Goal: Task Accomplishment & Management: Complete application form

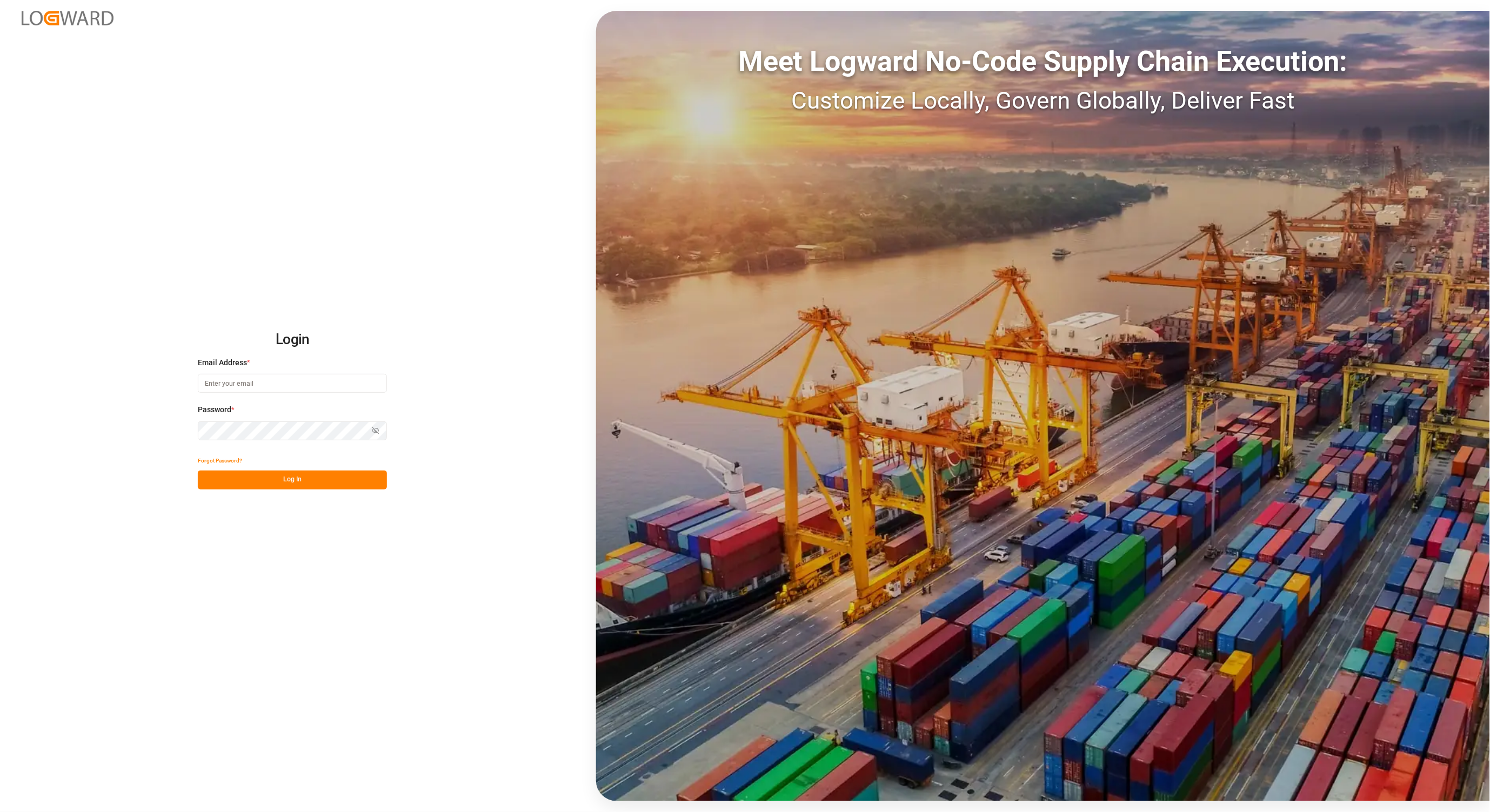
type input "[PERSON_NAME][EMAIL_ADDRESS][DOMAIN_NAME]"
click at [287, 482] on button "Log In" at bounding box center [293, 480] width 189 height 19
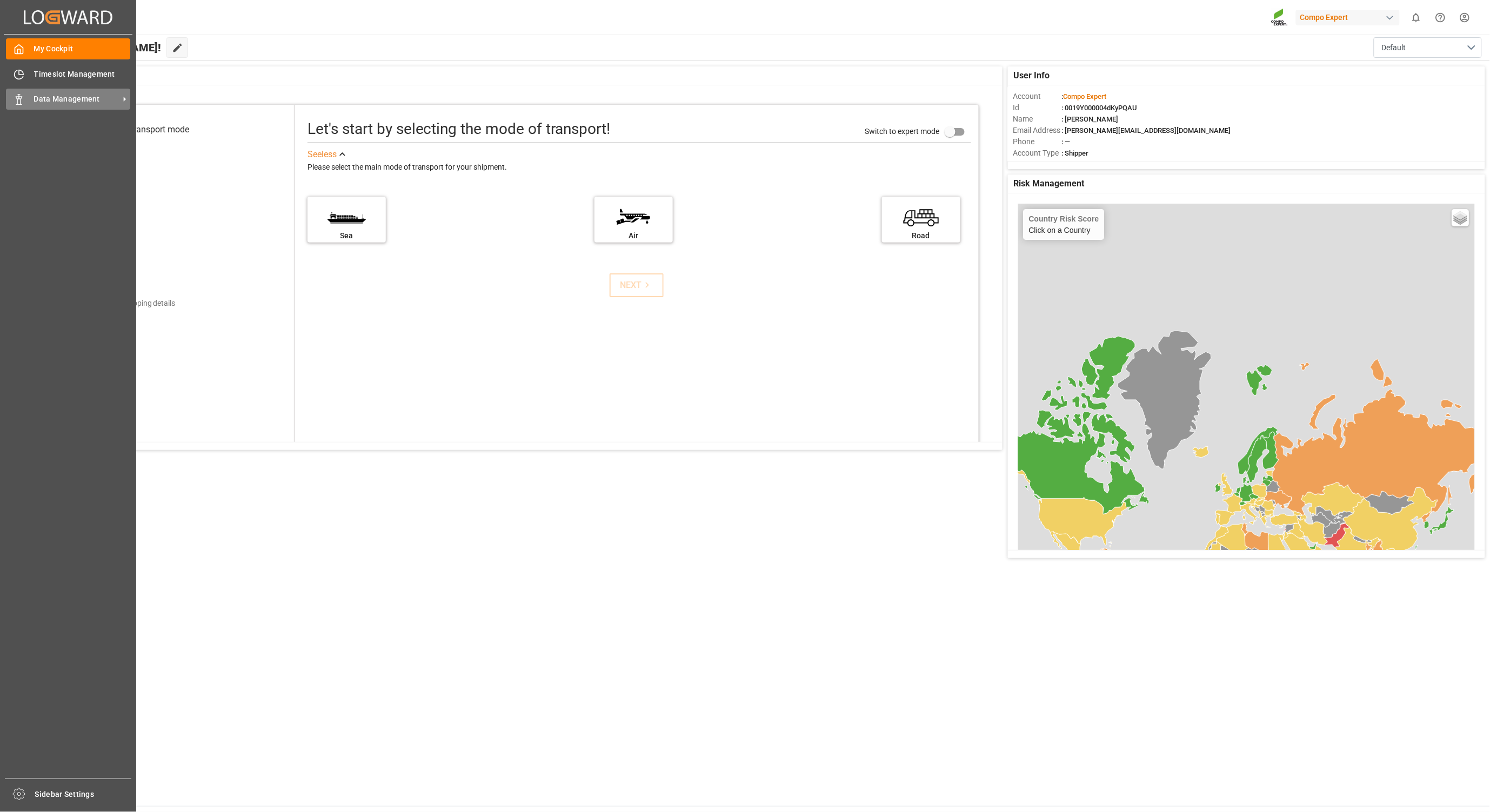
click at [27, 104] on div "Data Management Data Management" at bounding box center [68, 99] width 124 height 21
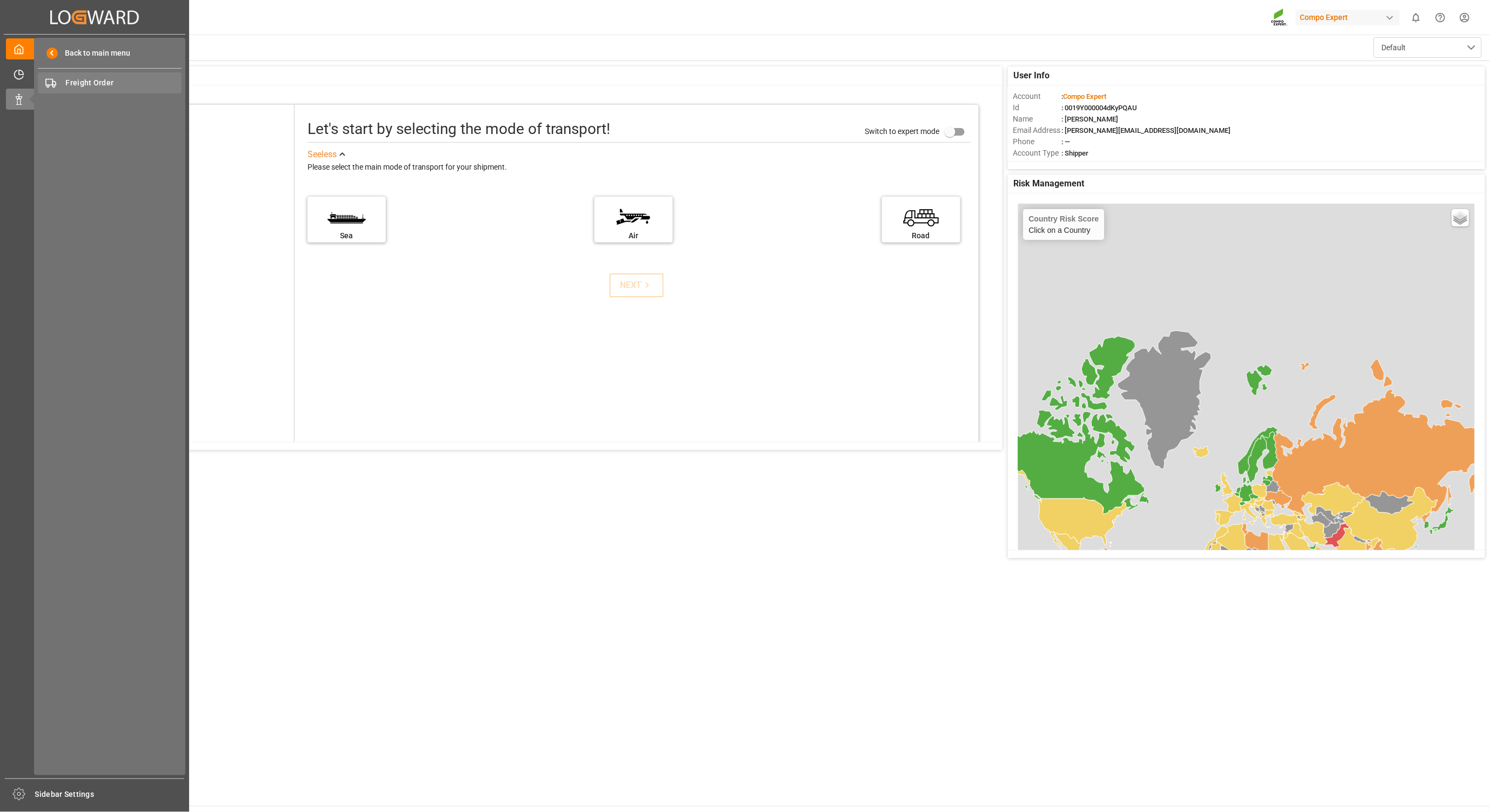
click at [98, 85] on span "Freight Order" at bounding box center [124, 82] width 117 height 11
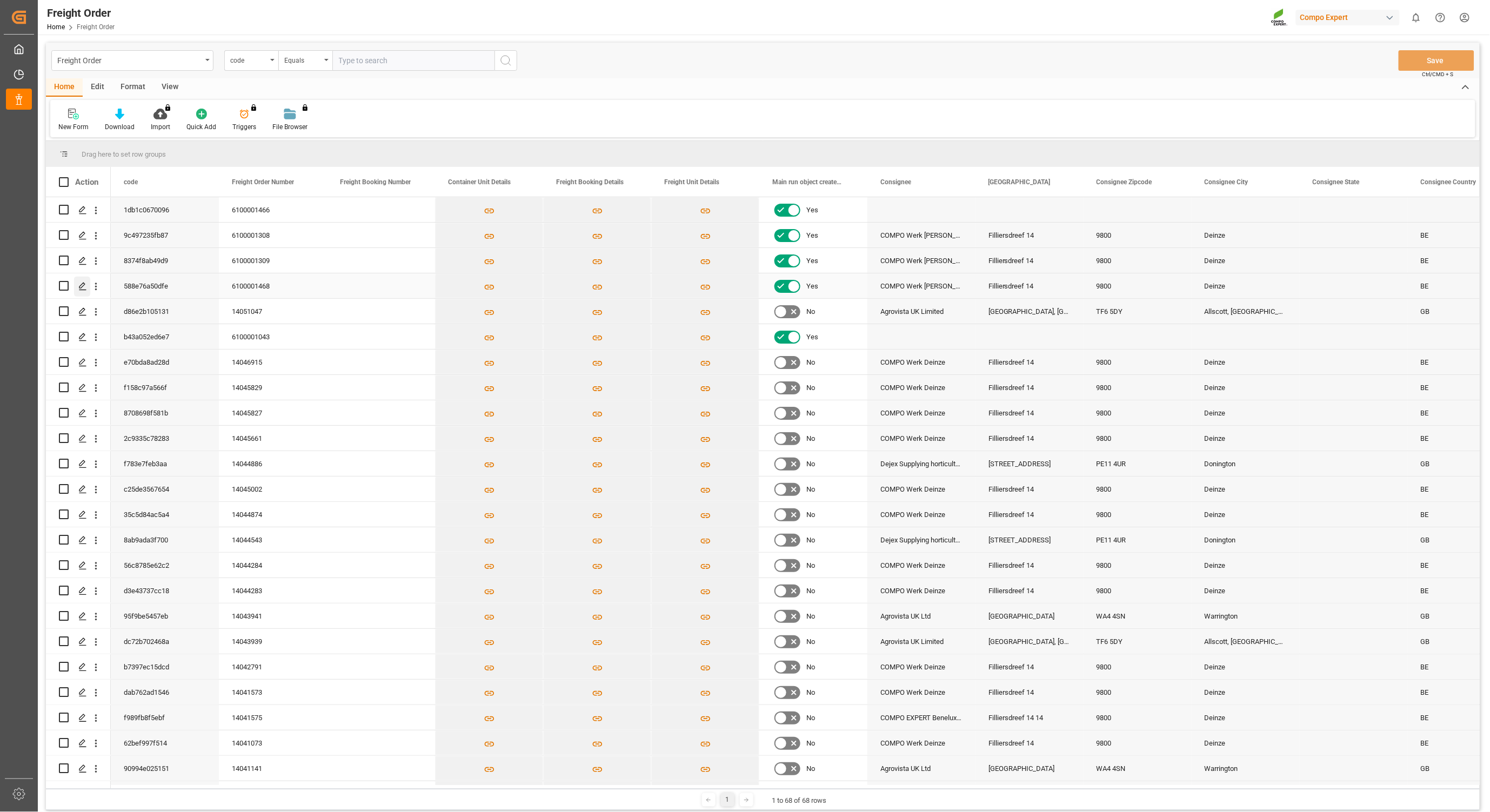
click at [80, 288] on polygon "Press SPACE to select this row." at bounding box center [82, 285] width 5 height 5
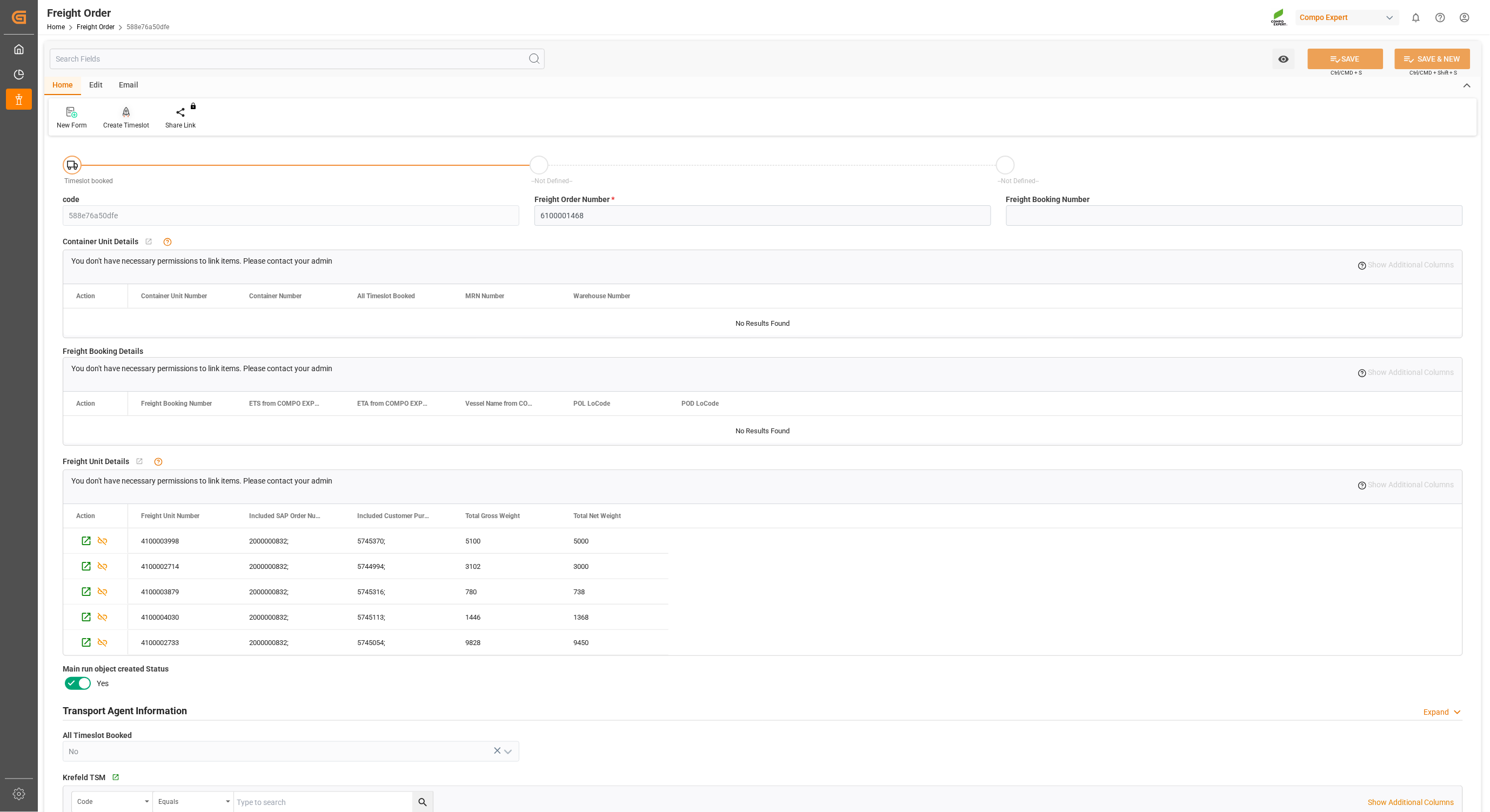
click at [134, 115] on div at bounding box center [126, 111] width 46 height 11
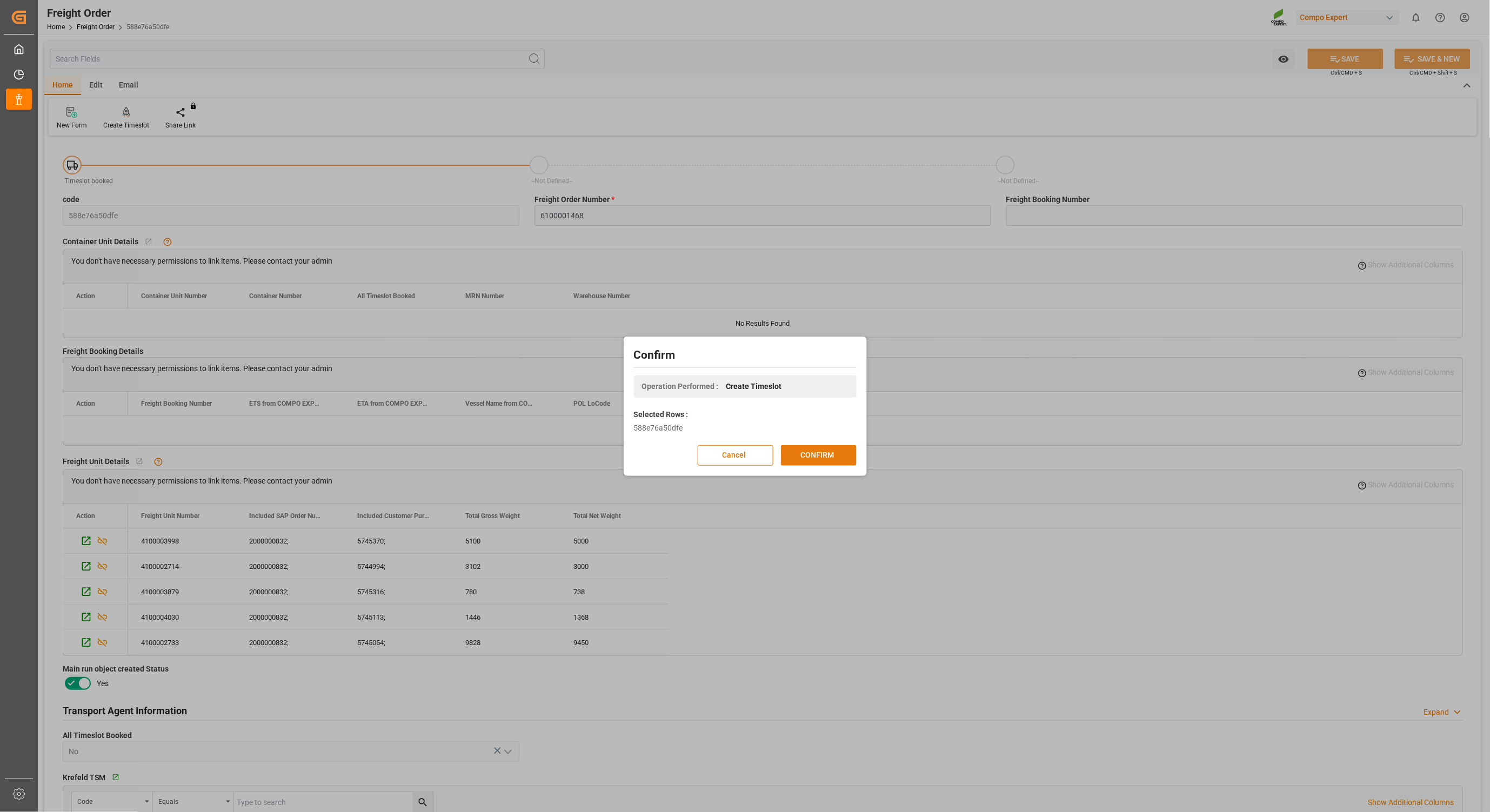
click at [821, 461] on button "CONFIRM" at bounding box center [819, 455] width 75 height 20
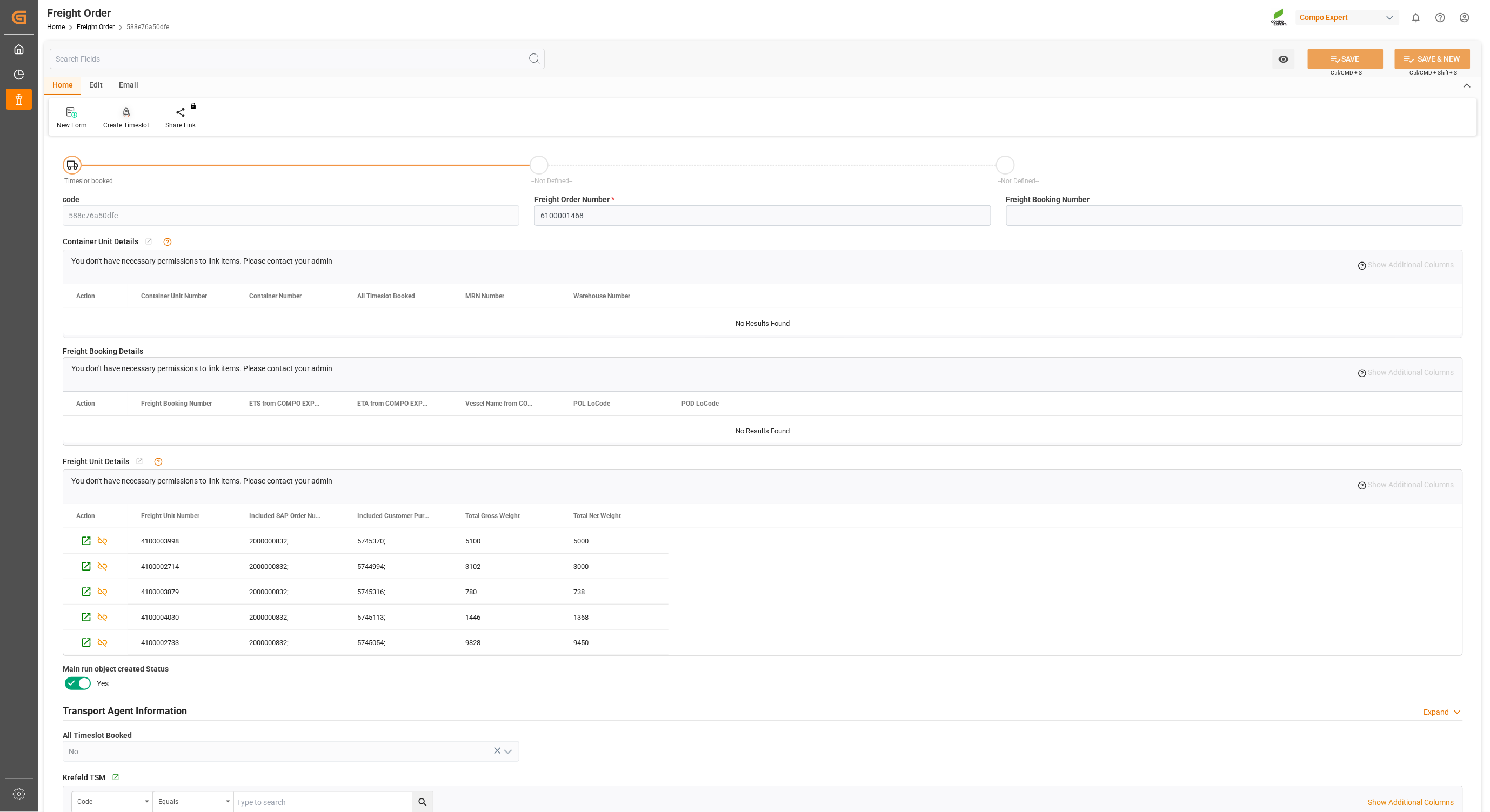
click at [127, 124] on div "Create Timeslot" at bounding box center [126, 124] width 46 height 10
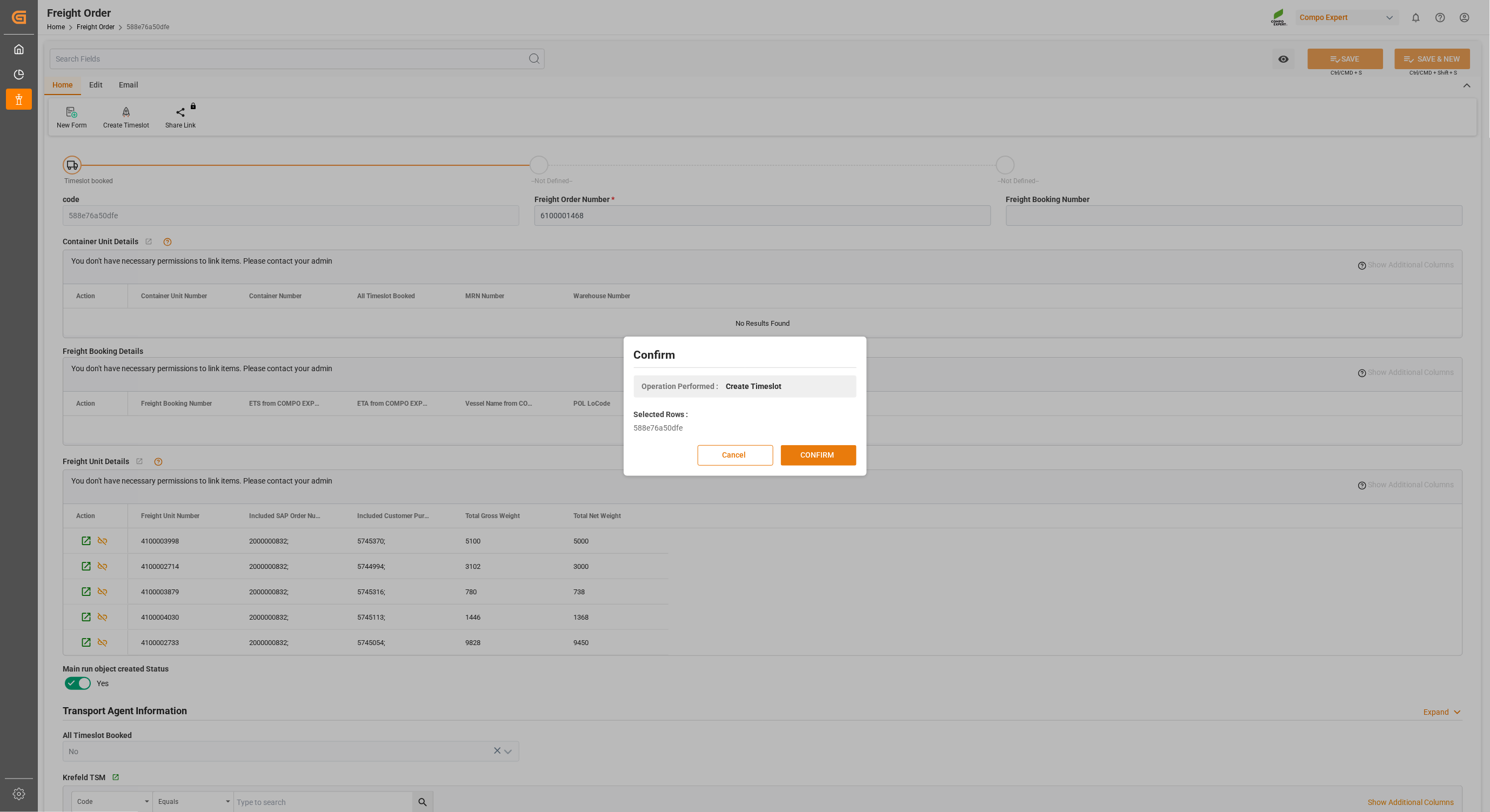
click at [792, 460] on button "CONFIRM" at bounding box center [819, 455] width 75 height 20
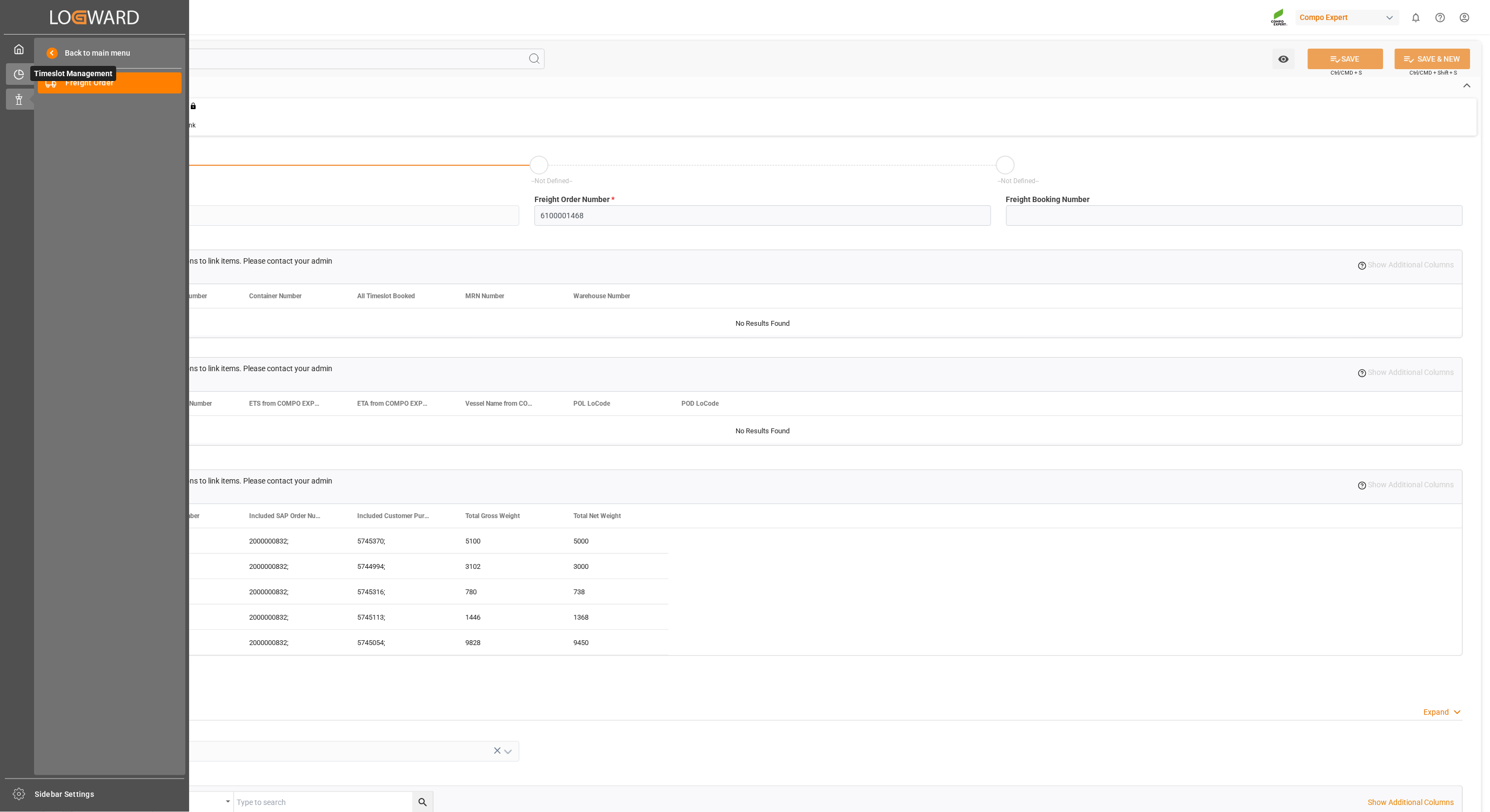
click at [17, 81] on div "Timeslot Management Timeslot Management" at bounding box center [95, 74] width 177 height 21
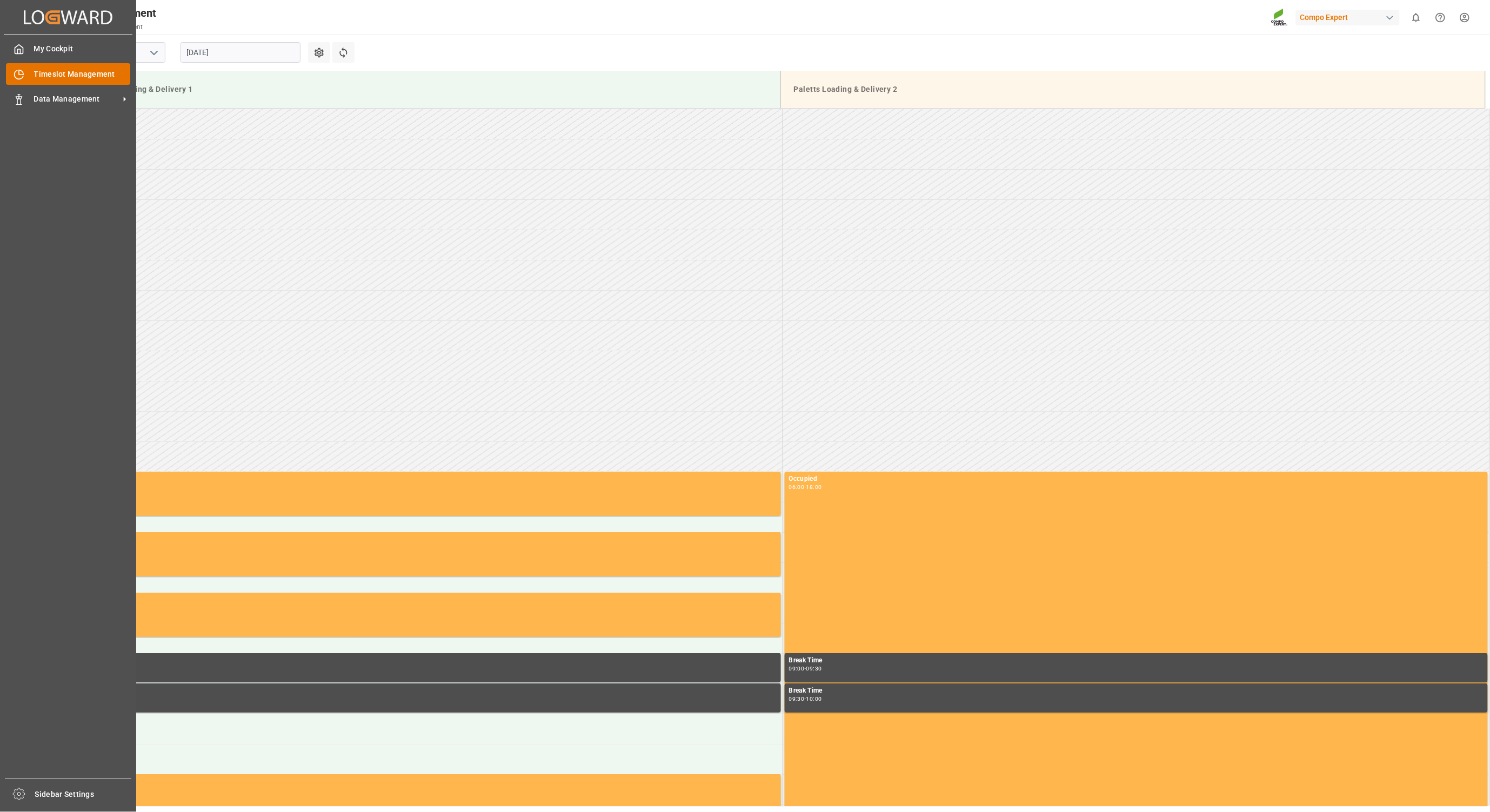
scroll to position [537, 0]
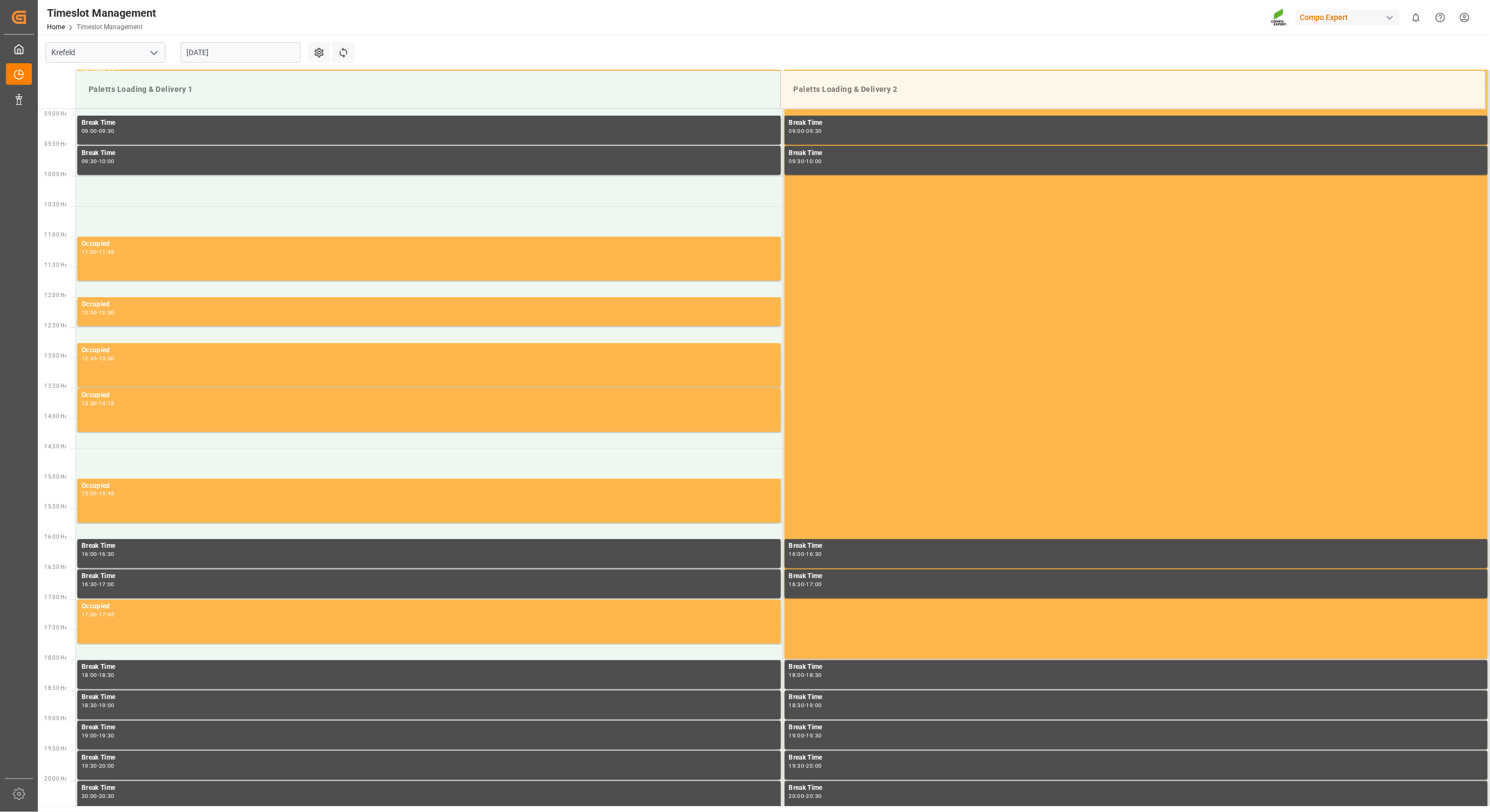
click at [238, 49] on input "[DATE]" at bounding box center [240, 52] width 120 height 20
click at [324, 75] on button "Next Month" at bounding box center [326, 76] width 6 height 6
click at [190, 112] on div "1" at bounding box center [195, 118] width 13 height 13
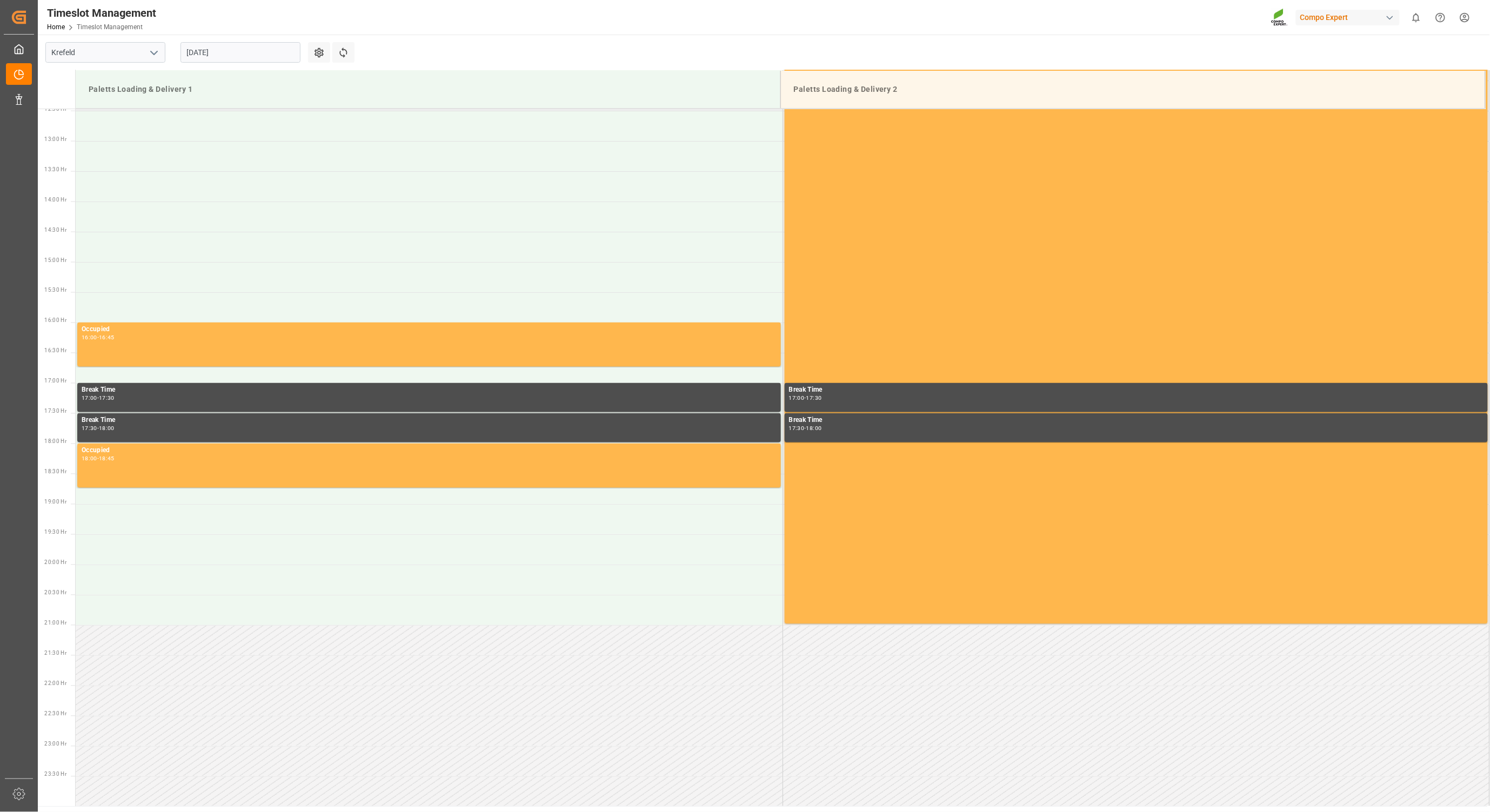
scroll to position [514, 0]
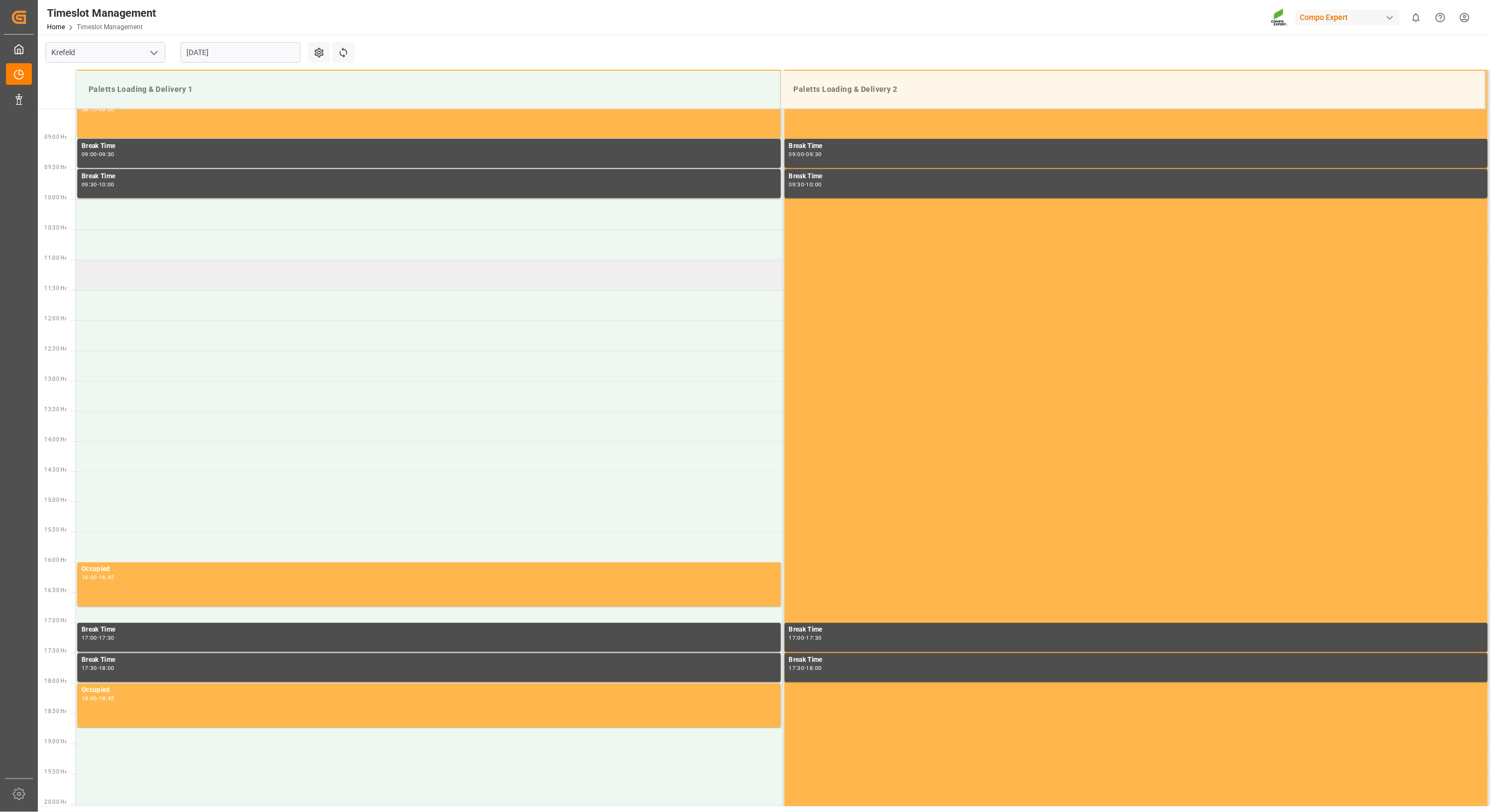
click at [88, 268] on td at bounding box center [429, 275] width 706 height 31
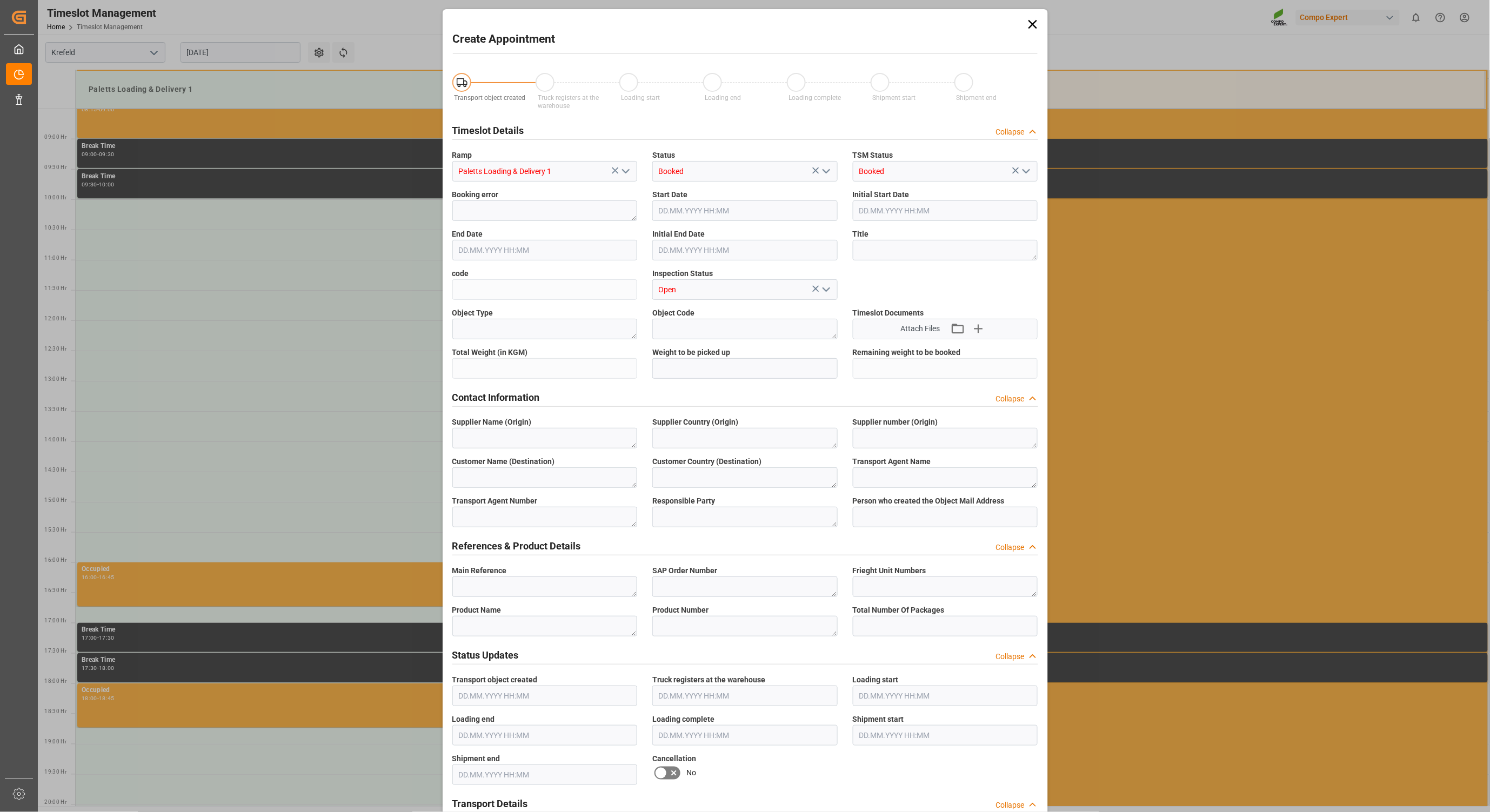
type input "[DATE] 11:00"
type input "[DATE] 11:30"
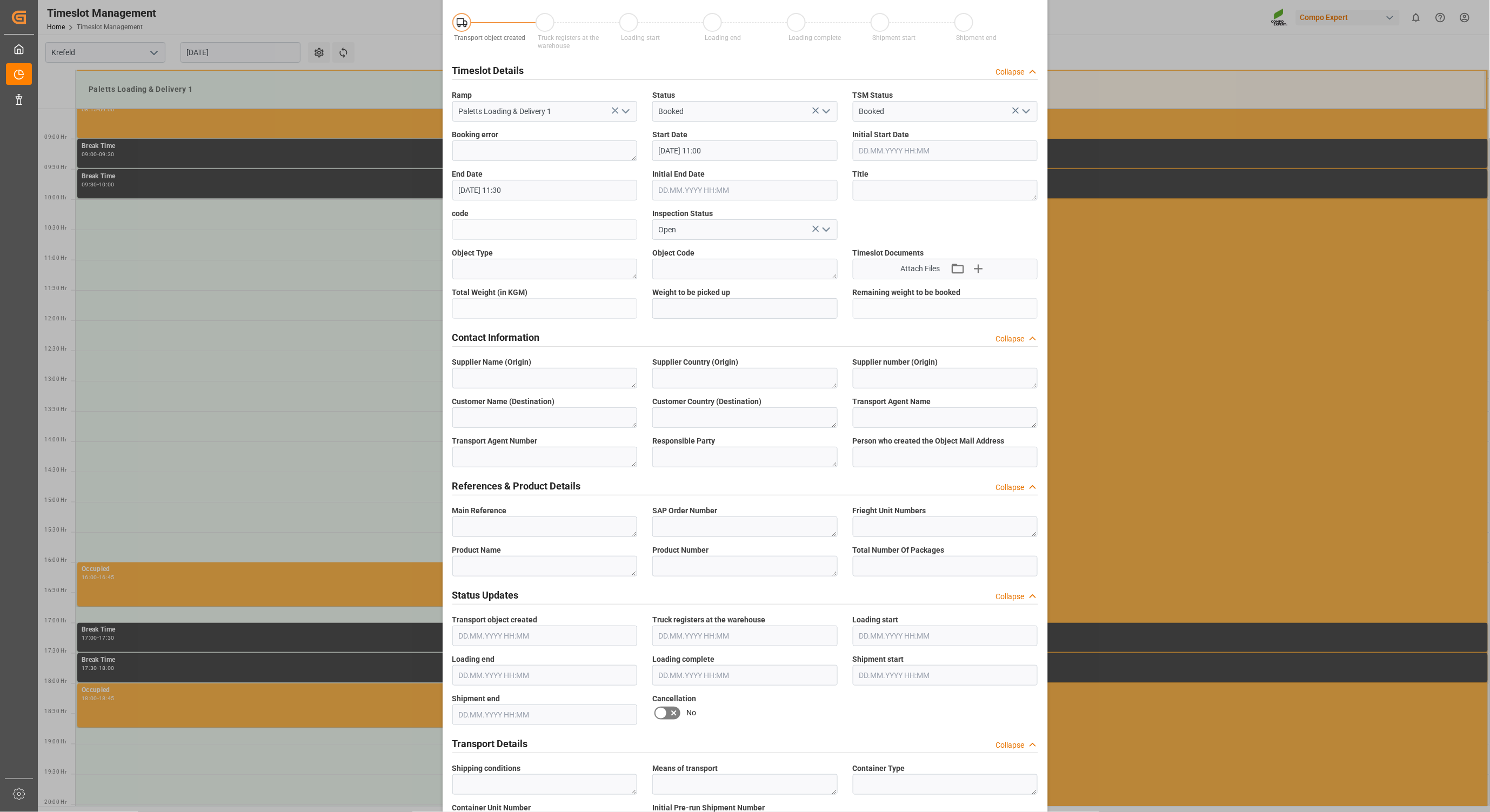
click at [1174, 223] on div "Create Appointment Transport object created Truck registers at the warehouse Lo…" at bounding box center [745, 406] width 1490 height 812
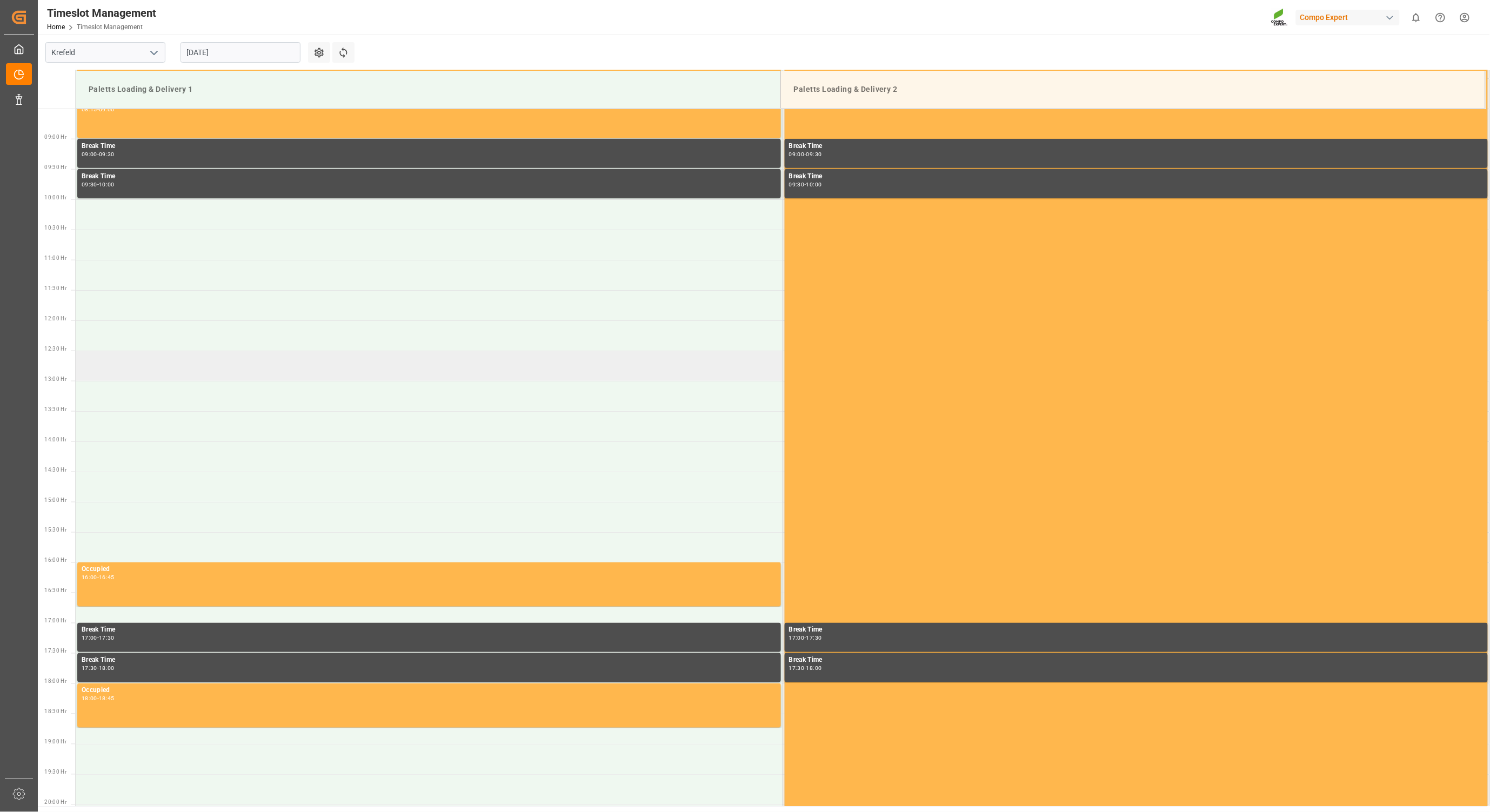
scroll to position [274, 0]
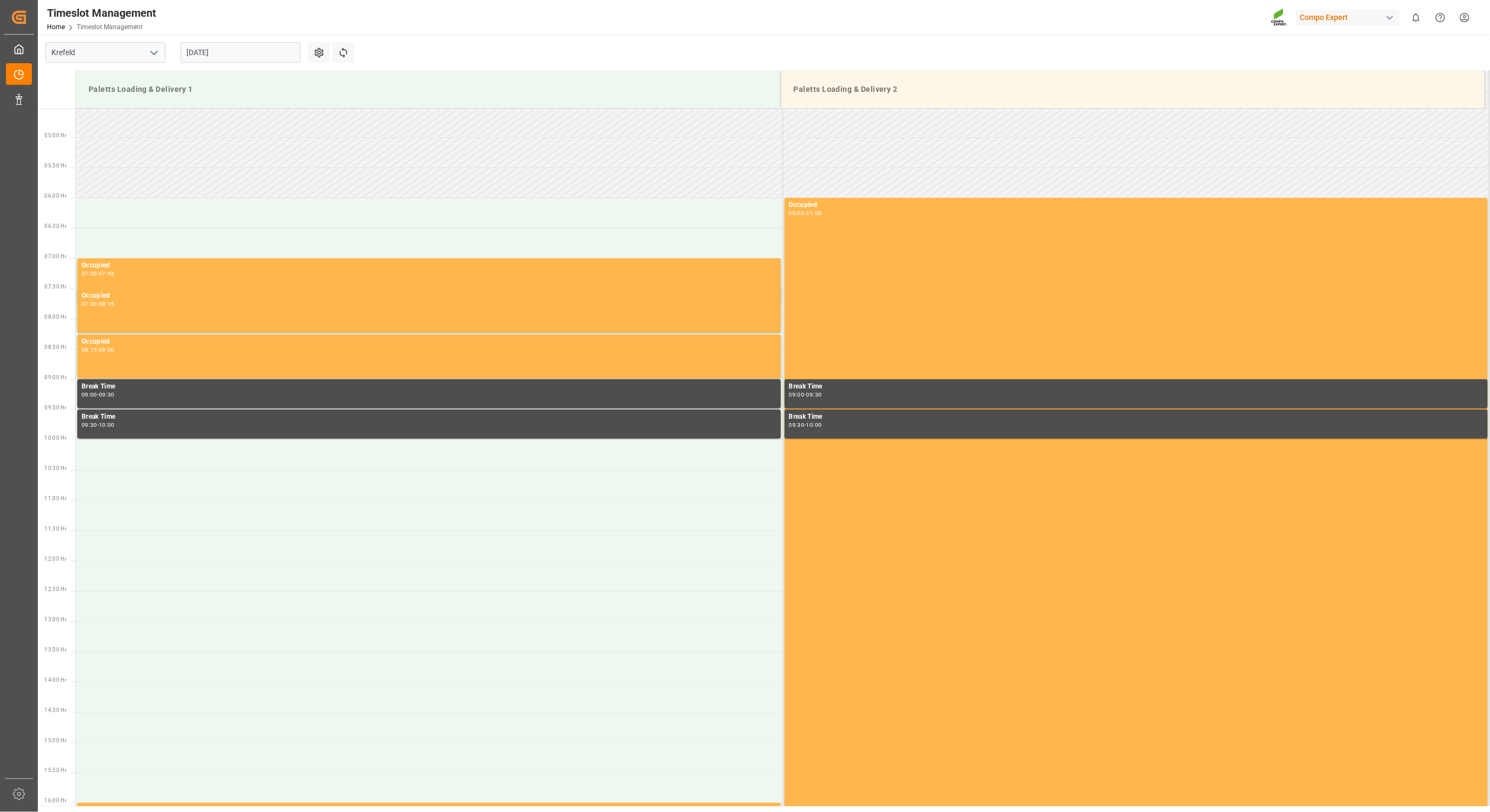
click at [222, 54] on input "[DATE]" at bounding box center [240, 52] width 120 height 20
click at [188, 80] on button "Previous Month" at bounding box center [189, 76] width 6 height 6
click at [278, 184] on span "22" at bounding box center [279, 180] width 7 height 8
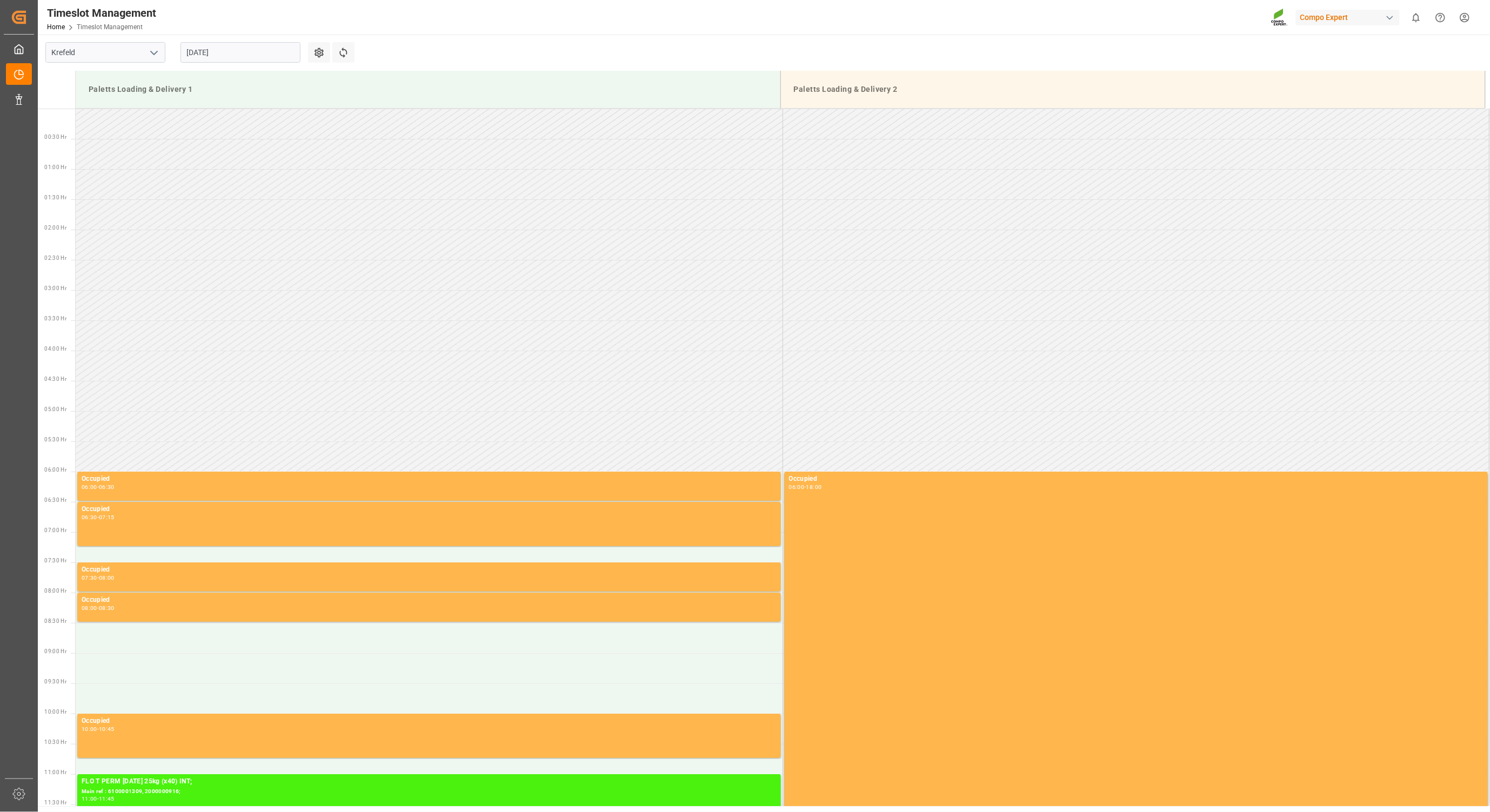
scroll to position [537, 0]
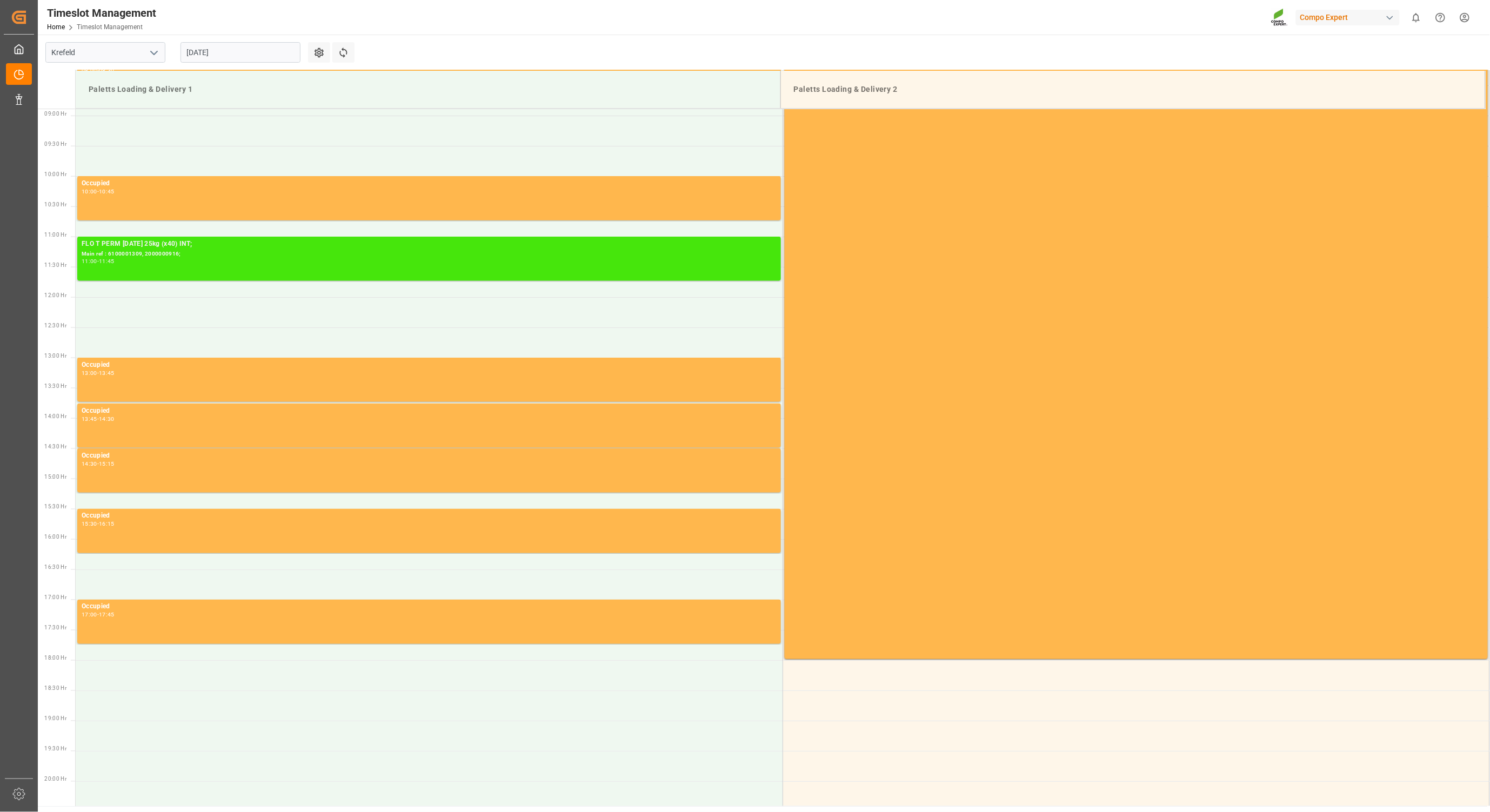
click at [146, 260] on div "11:00 - 11:45" at bounding box center [429, 261] width 695 height 6
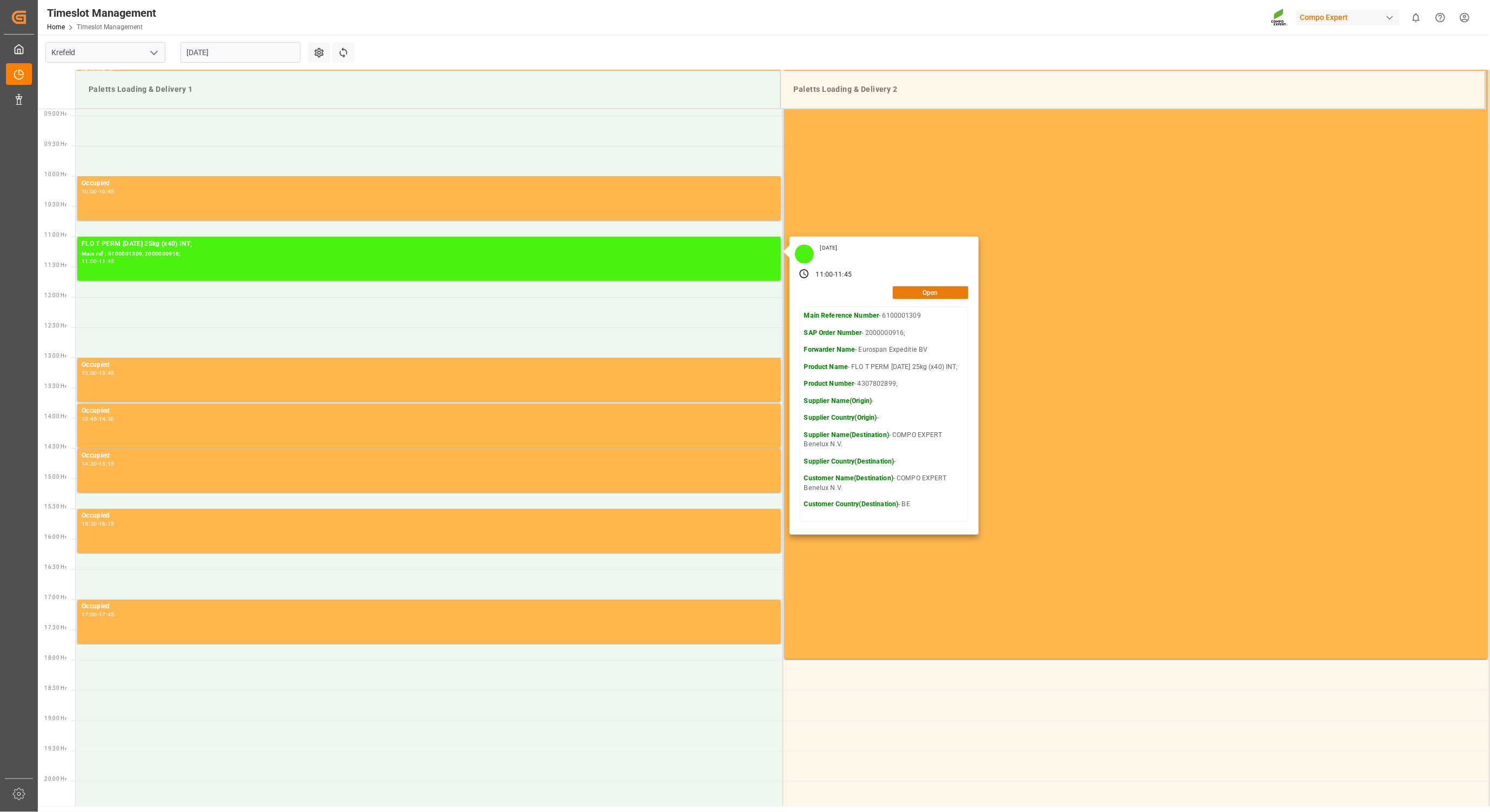
click at [929, 297] on button "Open" at bounding box center [930, 293] width 75 height 13
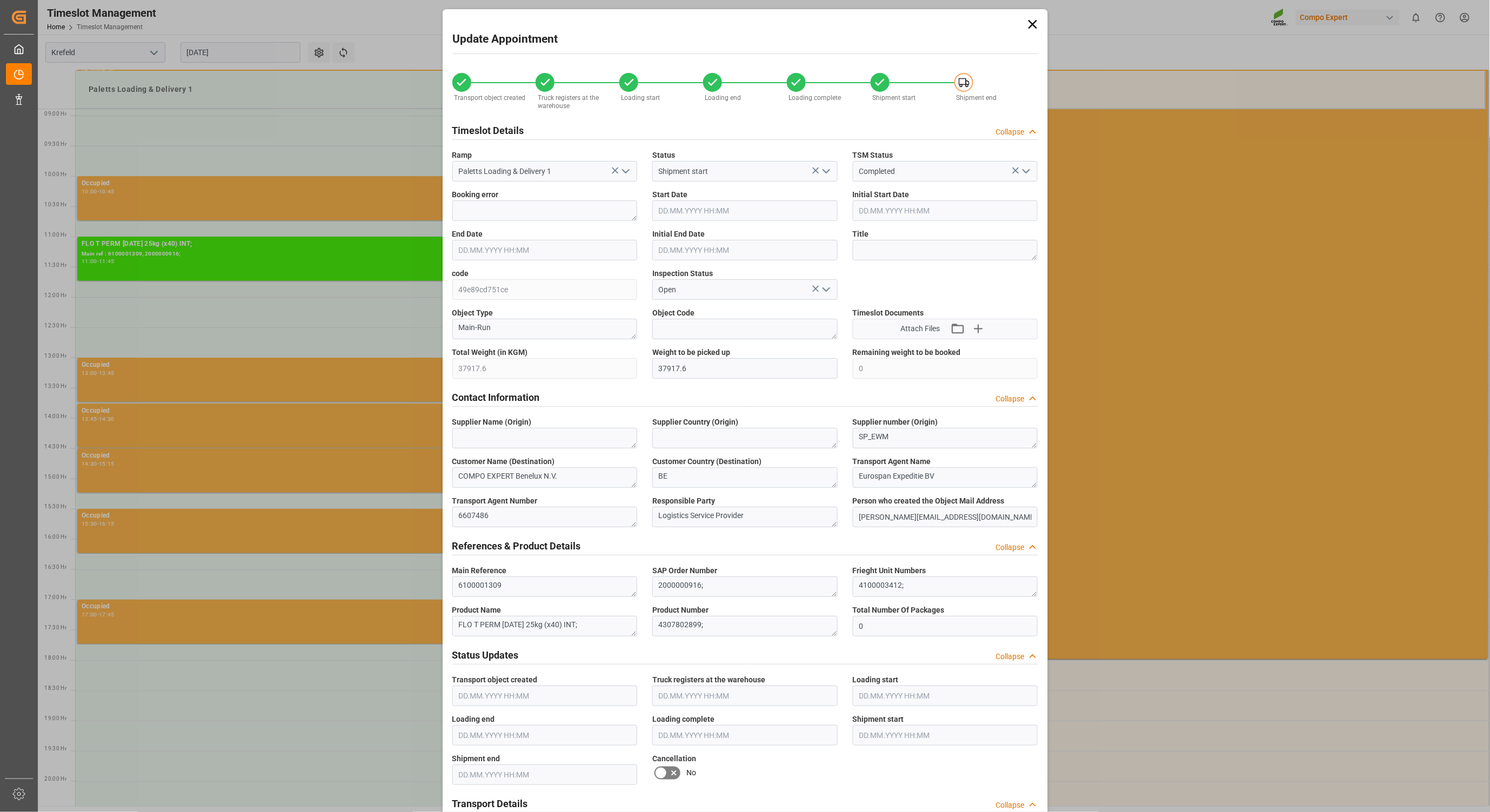
type input "[DATE] 11:00"
type input "[DATE] 11:45"
type input "[DATE] 11:30"
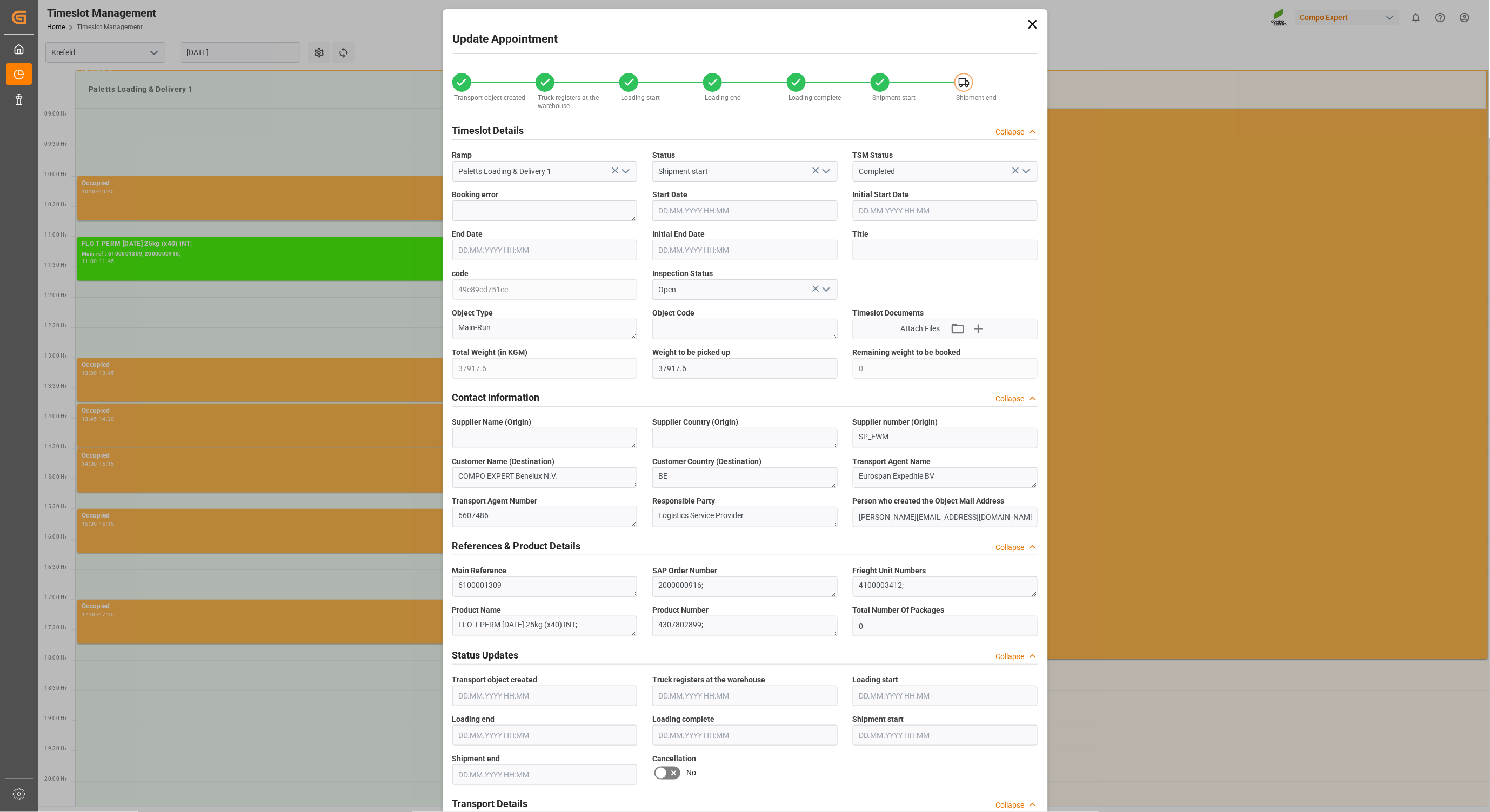
type input "[DATE] 11:54"
type input "[DATE] 14:03"
type input "[DATE] 16:09"
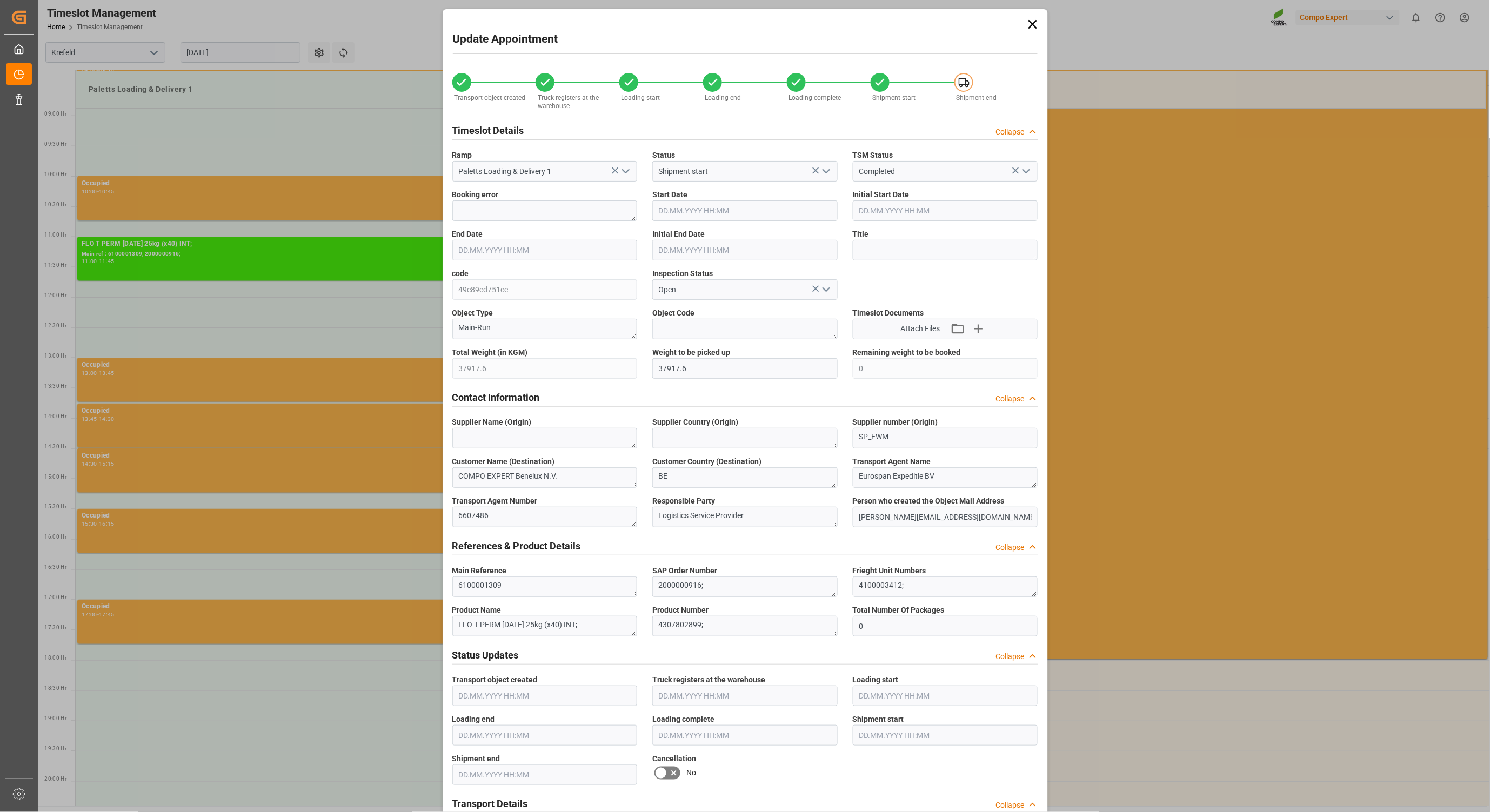
type input "[DATE] 11:55"
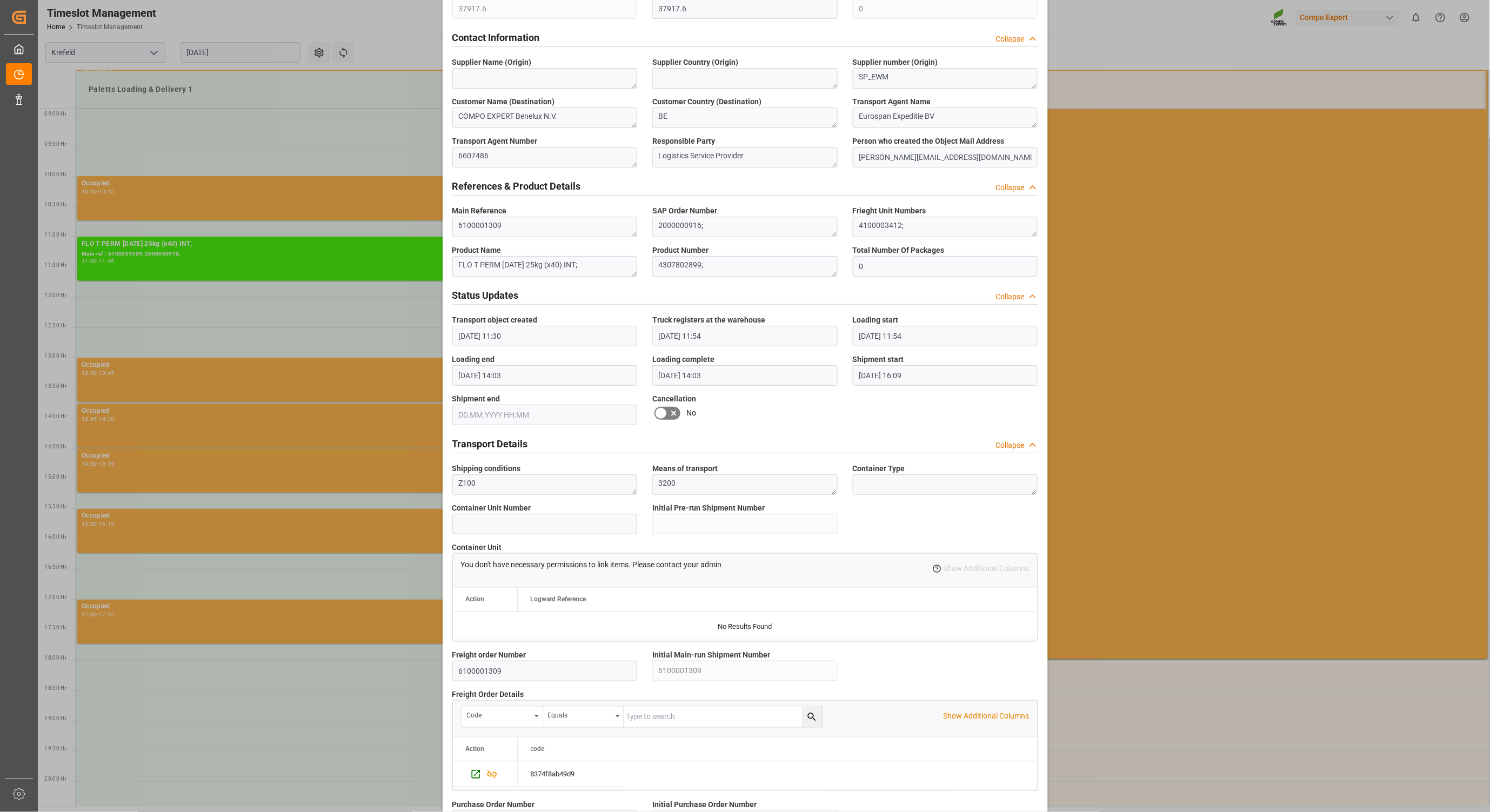
scroll to position [611, 0]
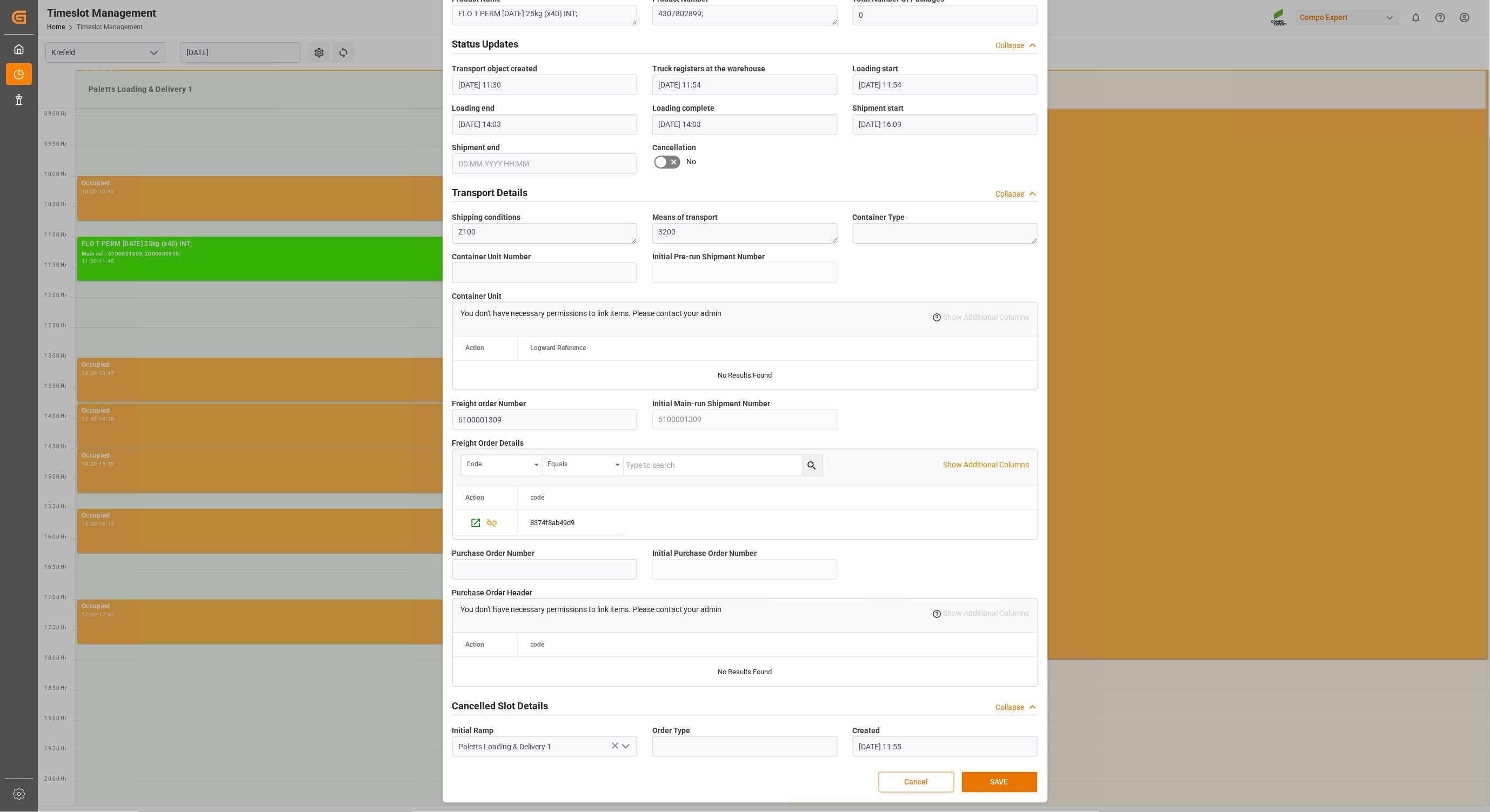
click at [945, 788] on button "Cancel" at bounding box center [916, 781] width 75 height 20
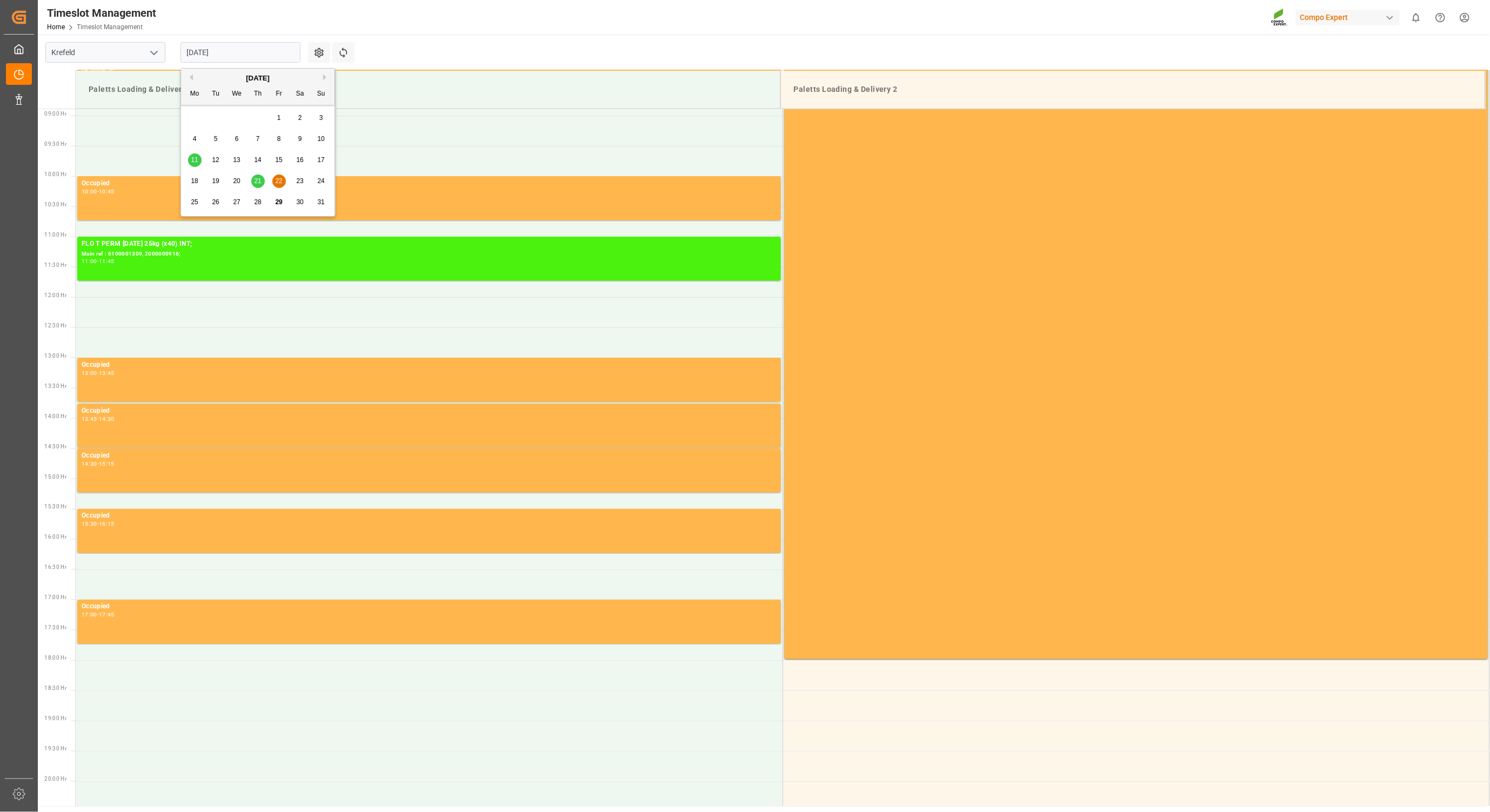
click at [279, 58] on input "[DATE]" at bounding box center [240, 52] width 120 height 20
click at [324, 78] on button "Next Month" at bounding box center [326, 76] width 6 height 6
click at [192, 120] on div "1" at bounding box center [195, 118] width 13 height 13
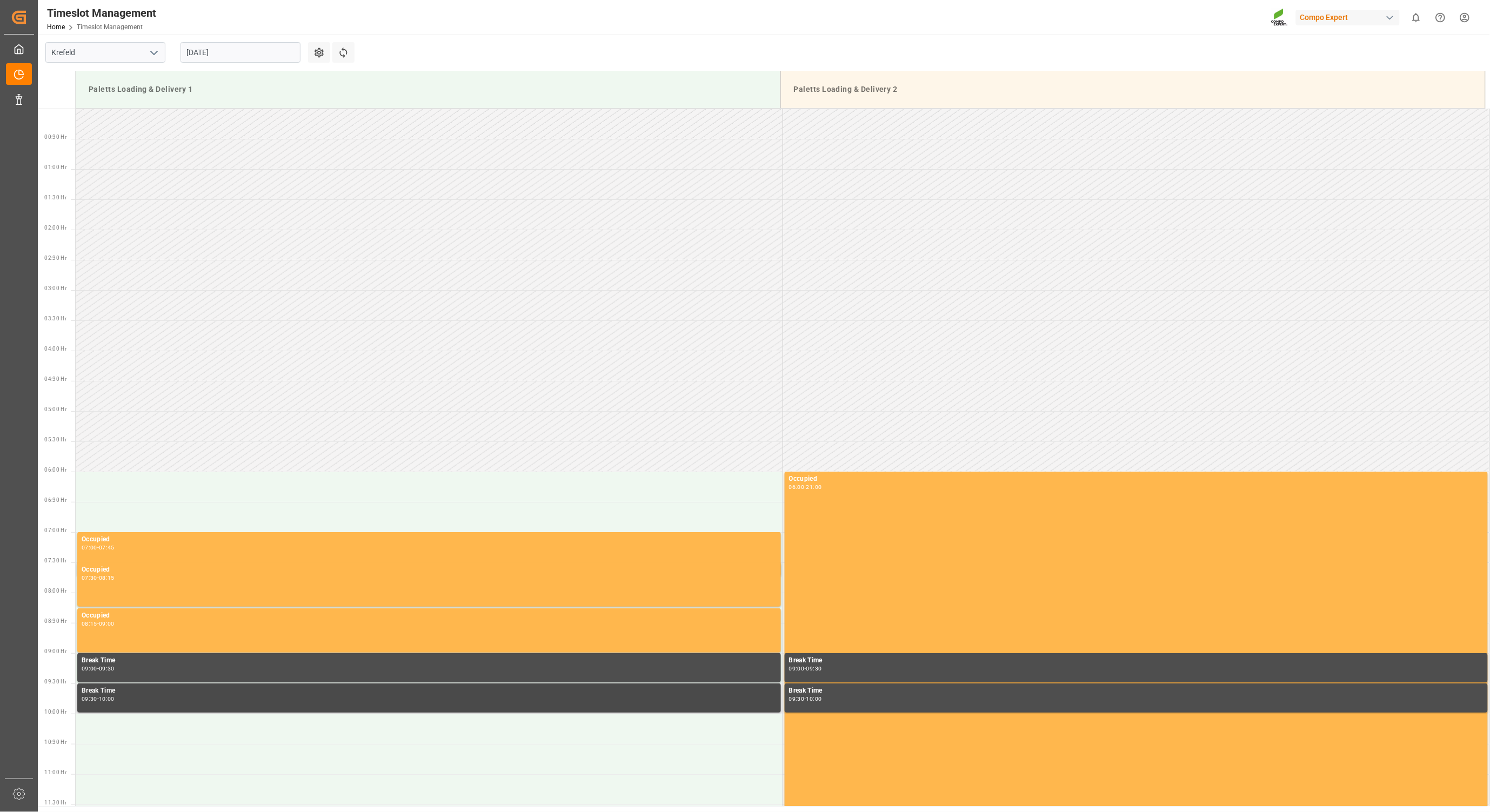
scroll to position [537, 0]
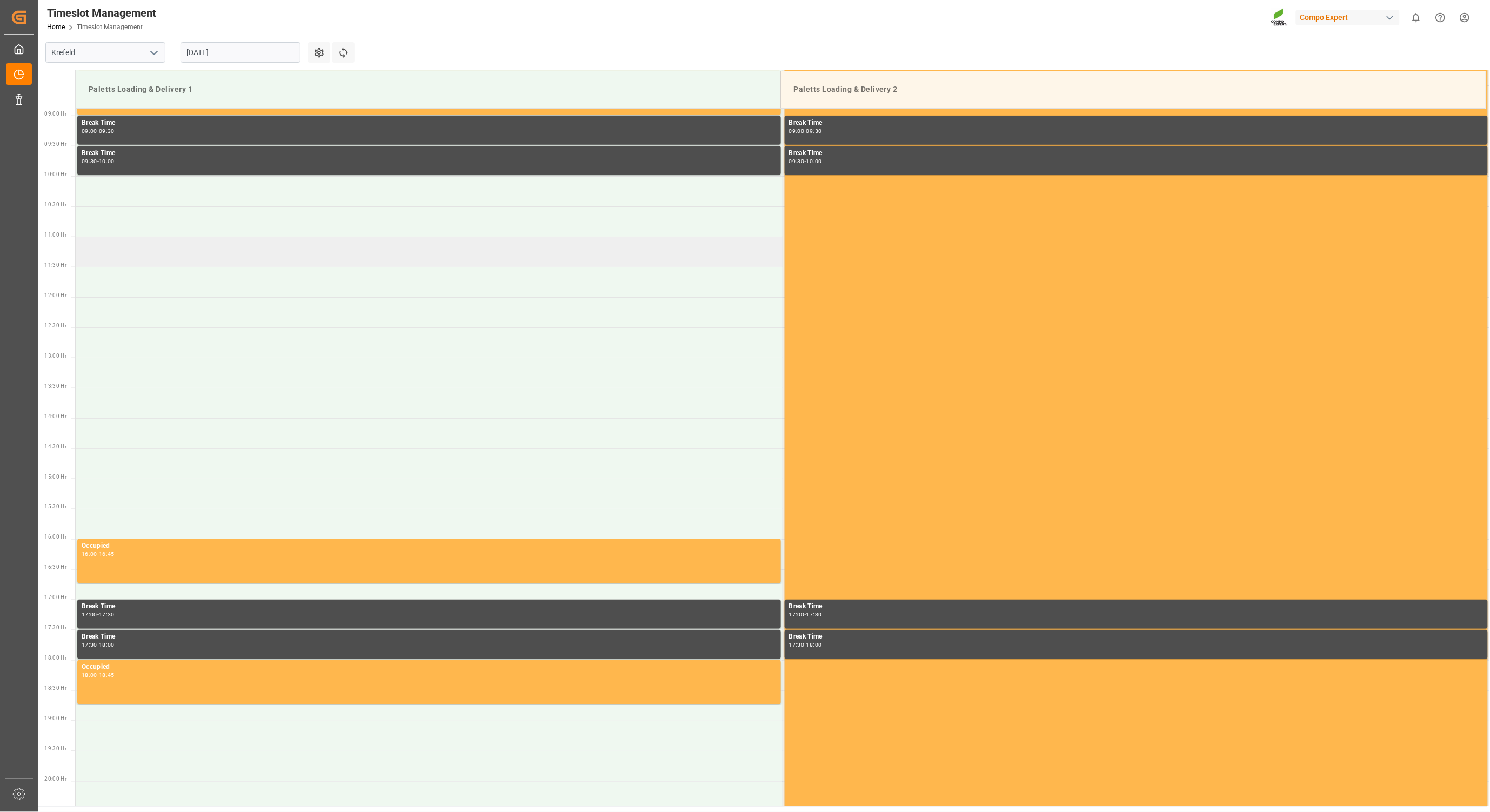
click at [92, 246] on td at bounding box center [429, 251] width 706 height 31
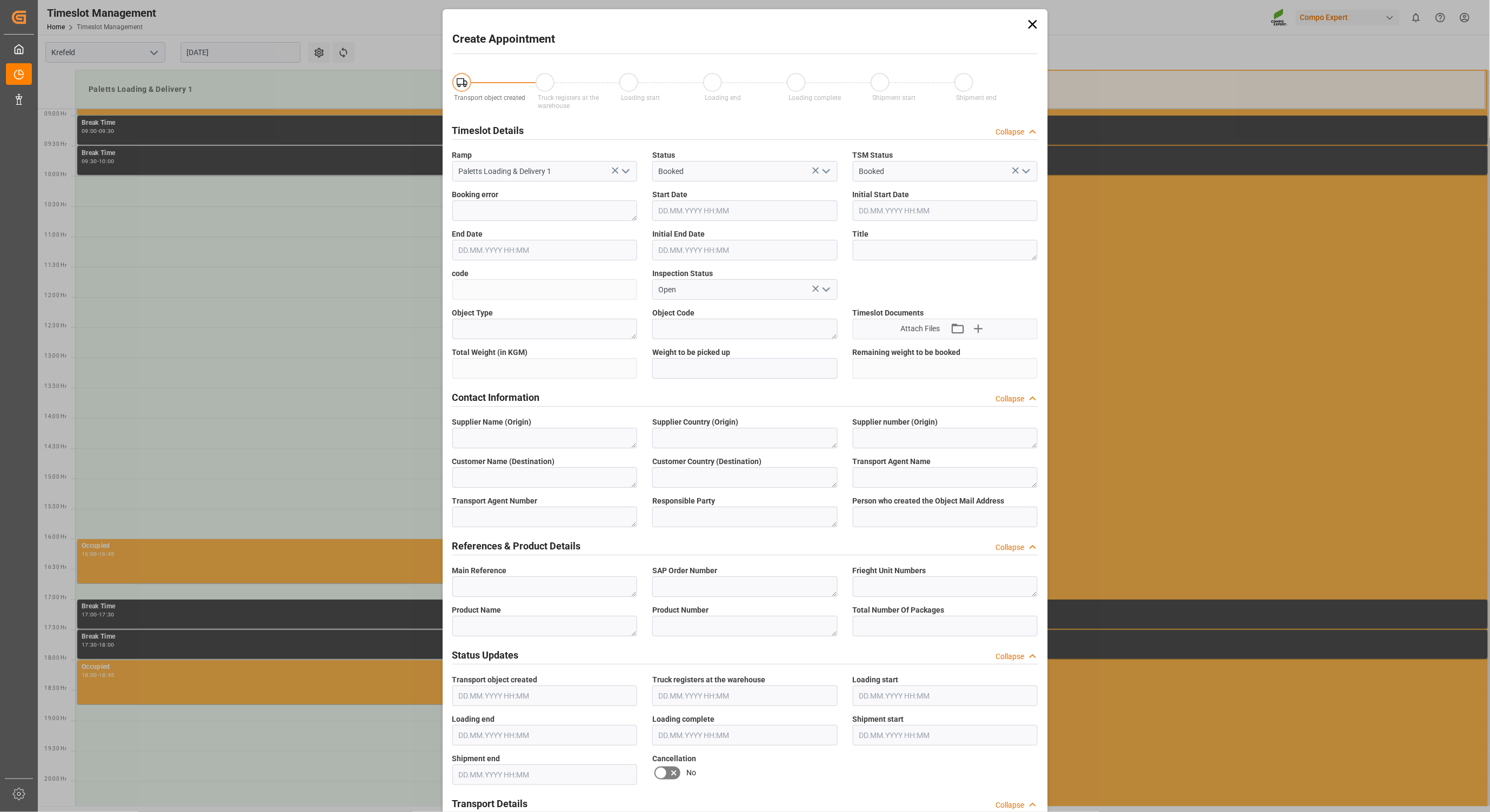
type input "[DATE] 11:00"
type input "[DATE] 11:30"
click at [569, 331] on textarea at bounding box center [544, 328] width 185 height 20
type textarea "Main-Run"
click at [715, 371] on input "text" at bounding box center [744, 368] width 185 height 20
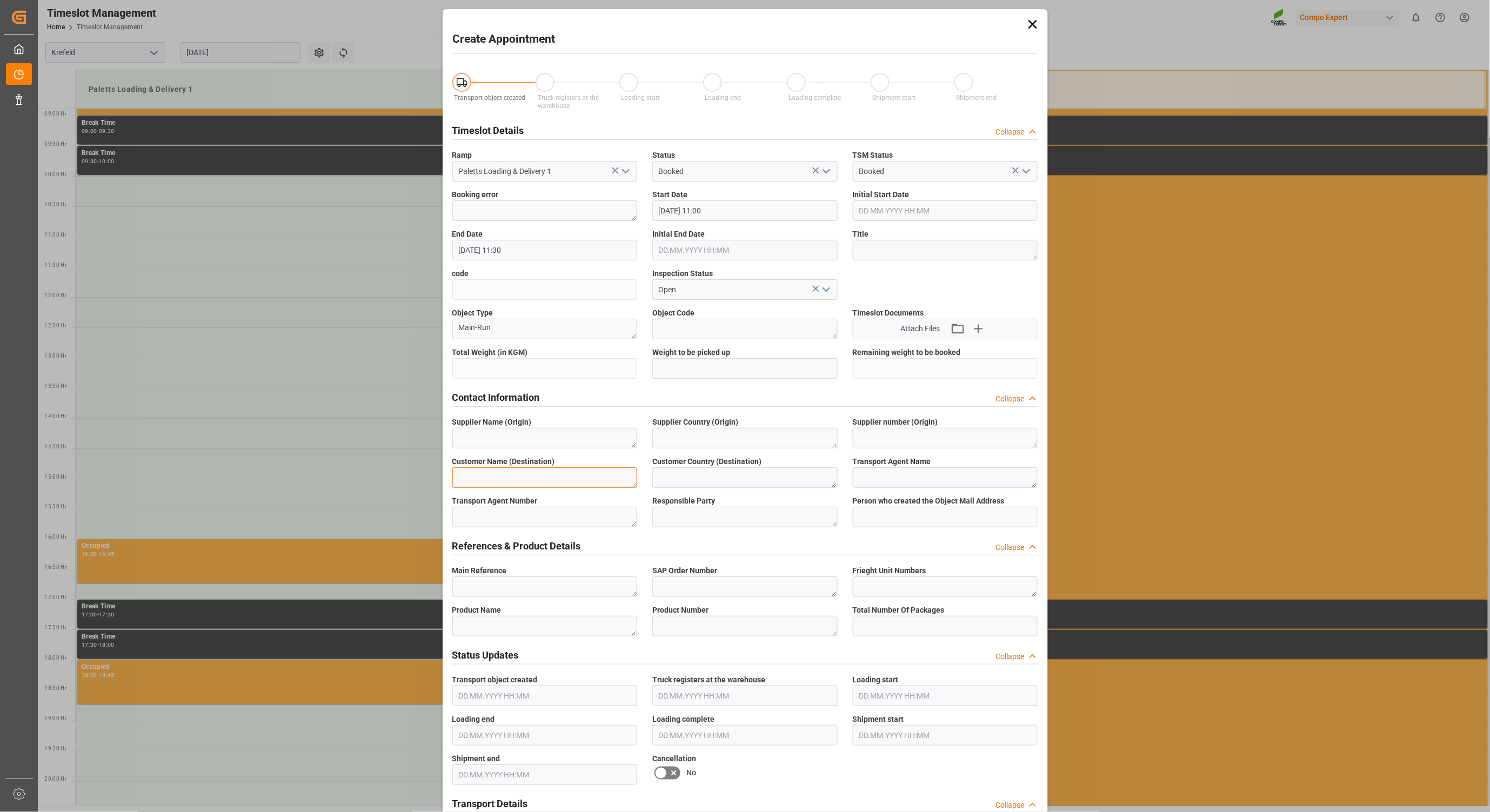
click at [511, 477] on textarea at bounding box center [544, 477] width 185 height 20
type textarea "COMPO EXPERT Benelux N.V."
type textarea "BE"
click at [888, 429] on textarea at bounding box center [945, 437] width 185 height 20
type textarea "SP_EWM"
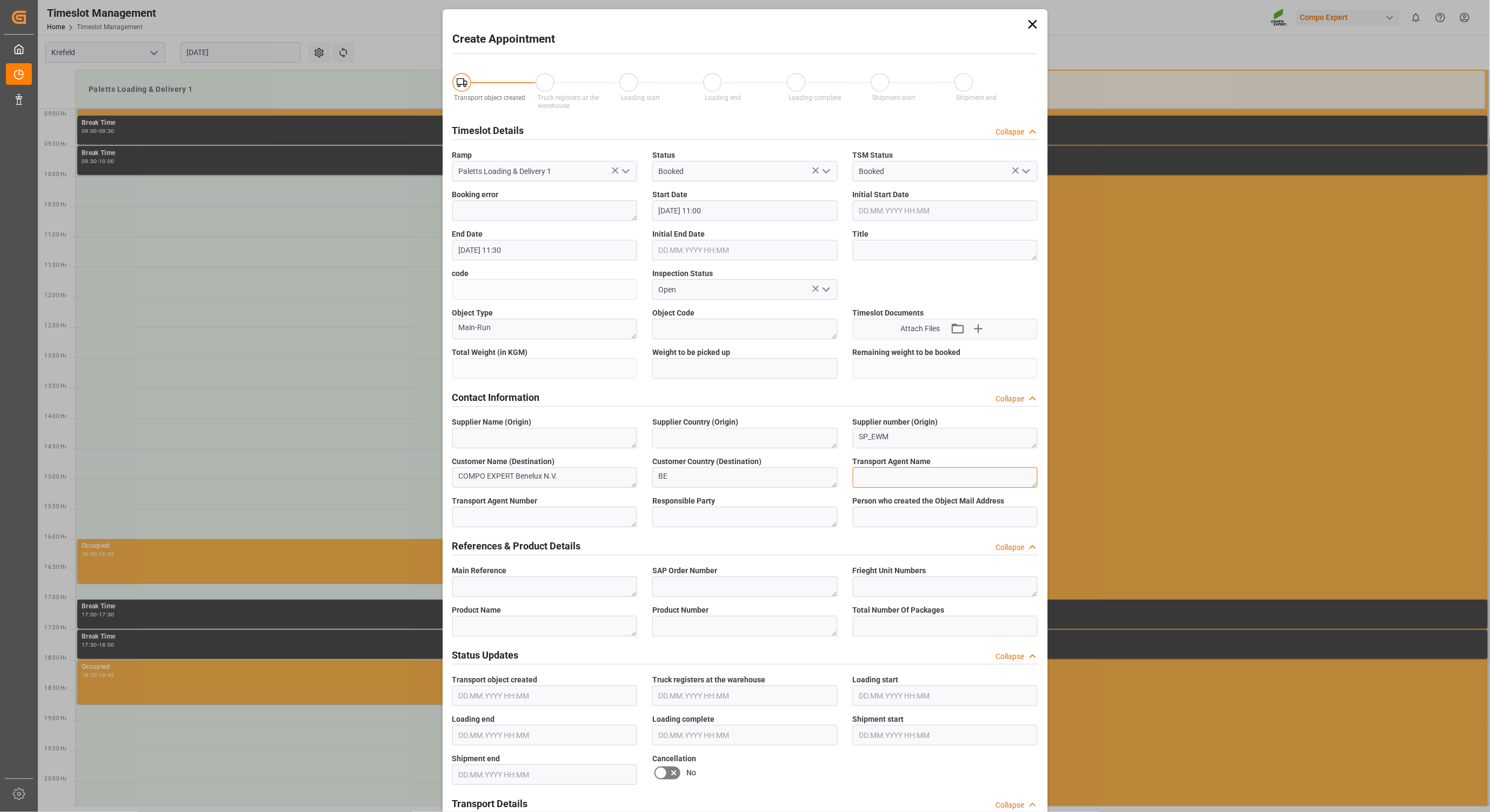
click at [877, 473] on textarea at bounding box center [945, 477] width 185 height 20
type textarea "Eurospan Expeditie BV"
click at [871, 510] on input at bounding box center [945, 516] width 185 height 20
type input "[PERSON_NAME][EMAIL_ADDRESS][DOMAIN_NAME]"
click at [715, 524] on textarea at bounding box center [744, 516] width 185 height 20
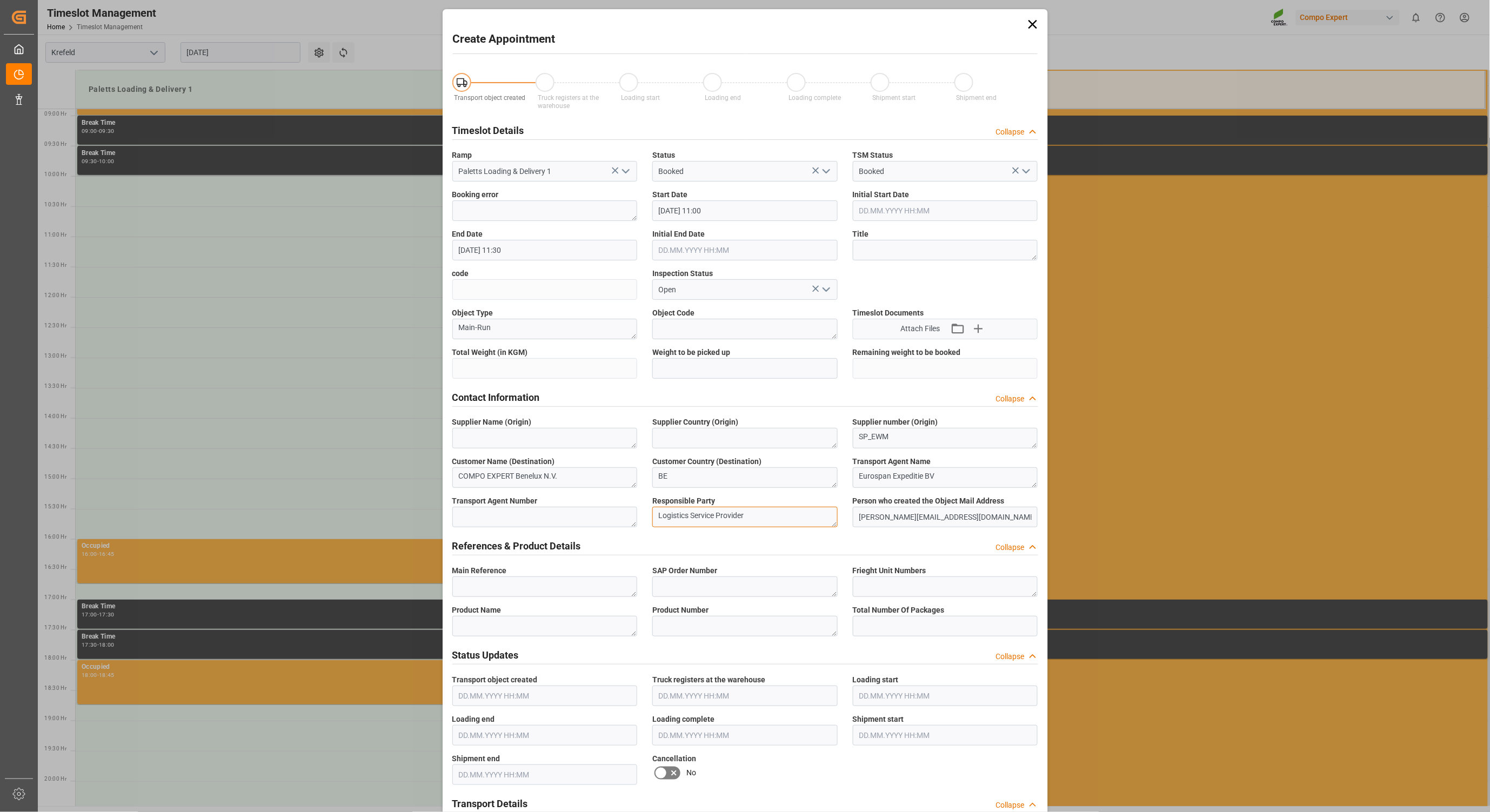
type textarea "Logistics Service Provider"
click at [493, 516] on textarea at bounding box center [544, 516] width 185 height 20
type textarea "6607486"
click at [493, 585] on textarea at bounding box center [544, 586] width 185 height 20
click at [484, 590] on textarea at bounding box center [544, 586] width 185 height 20
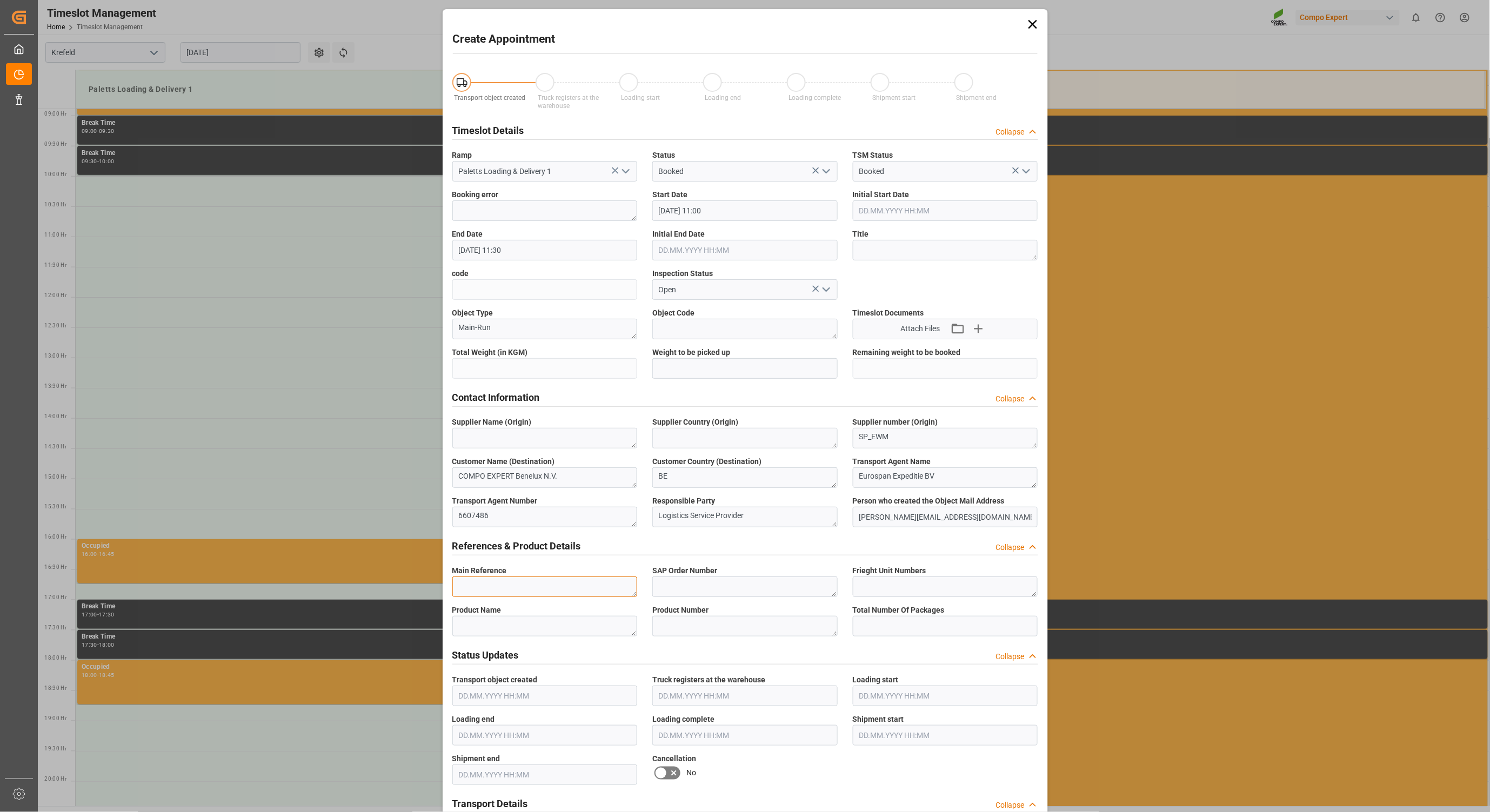
paste textarea "6100001468"
type textarea "6100001468"
click at [678, 589] on textarea at bounding box center [744, 586] width 185 height 20
click at [684, 589] on textarea at bounding box center [744, 586] width 185 height 20
paste textarea "2000000731"
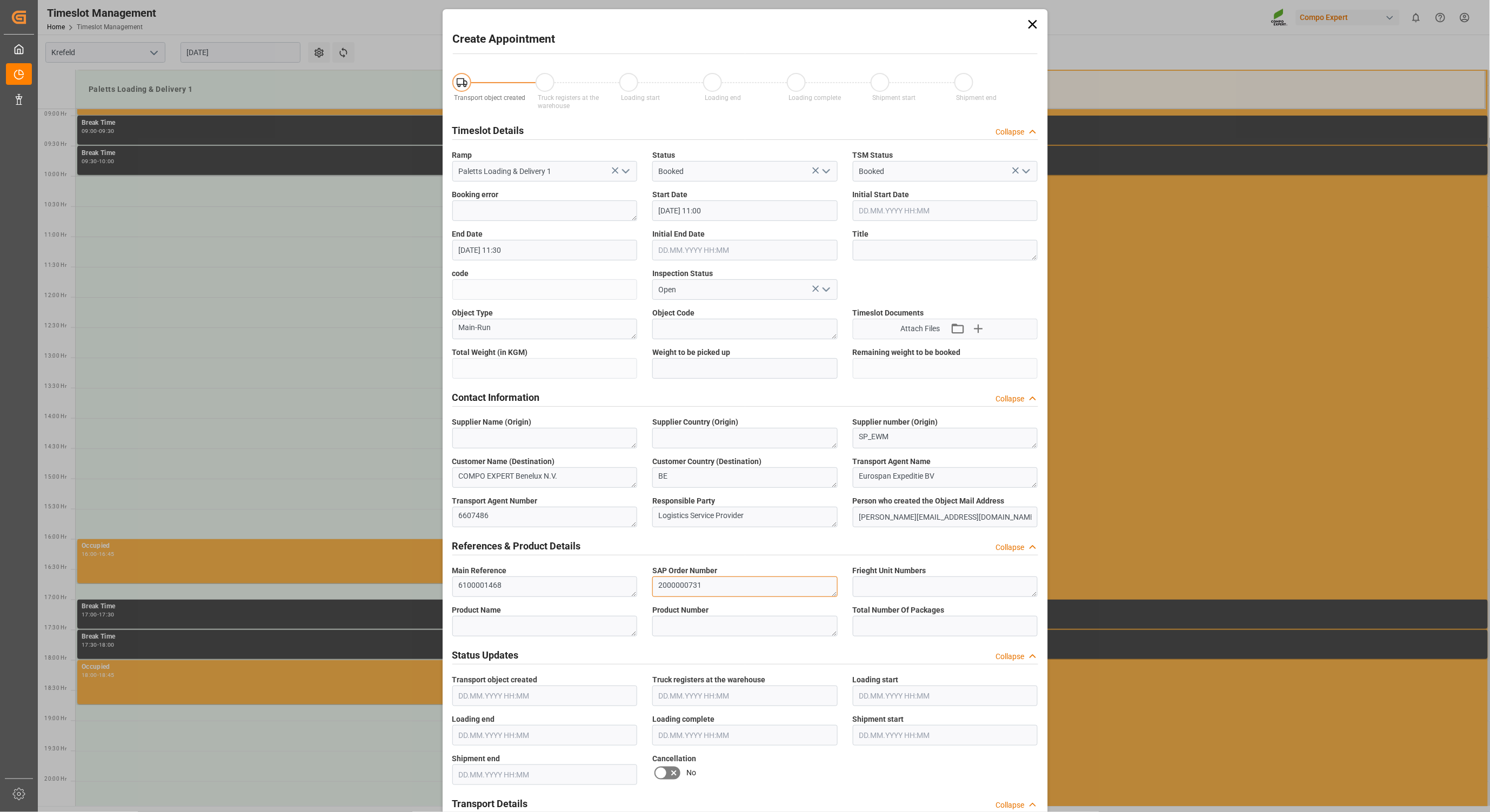
type textarea "2000000731"
click at [726, 557] on div "References & Product Details Collapse" at bounding box center [744, 546] width 600 height 31
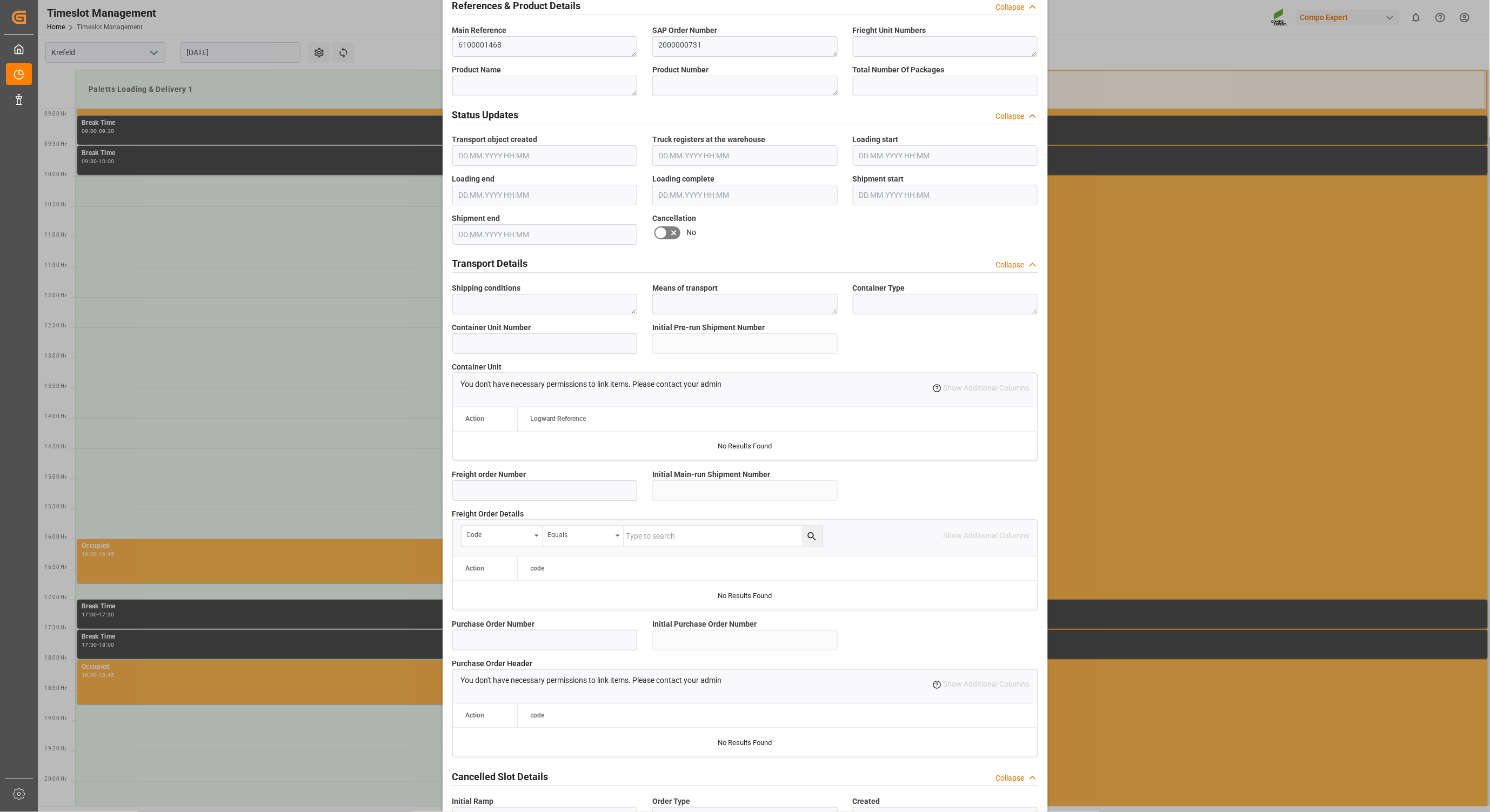
scroll to position [611, 0]
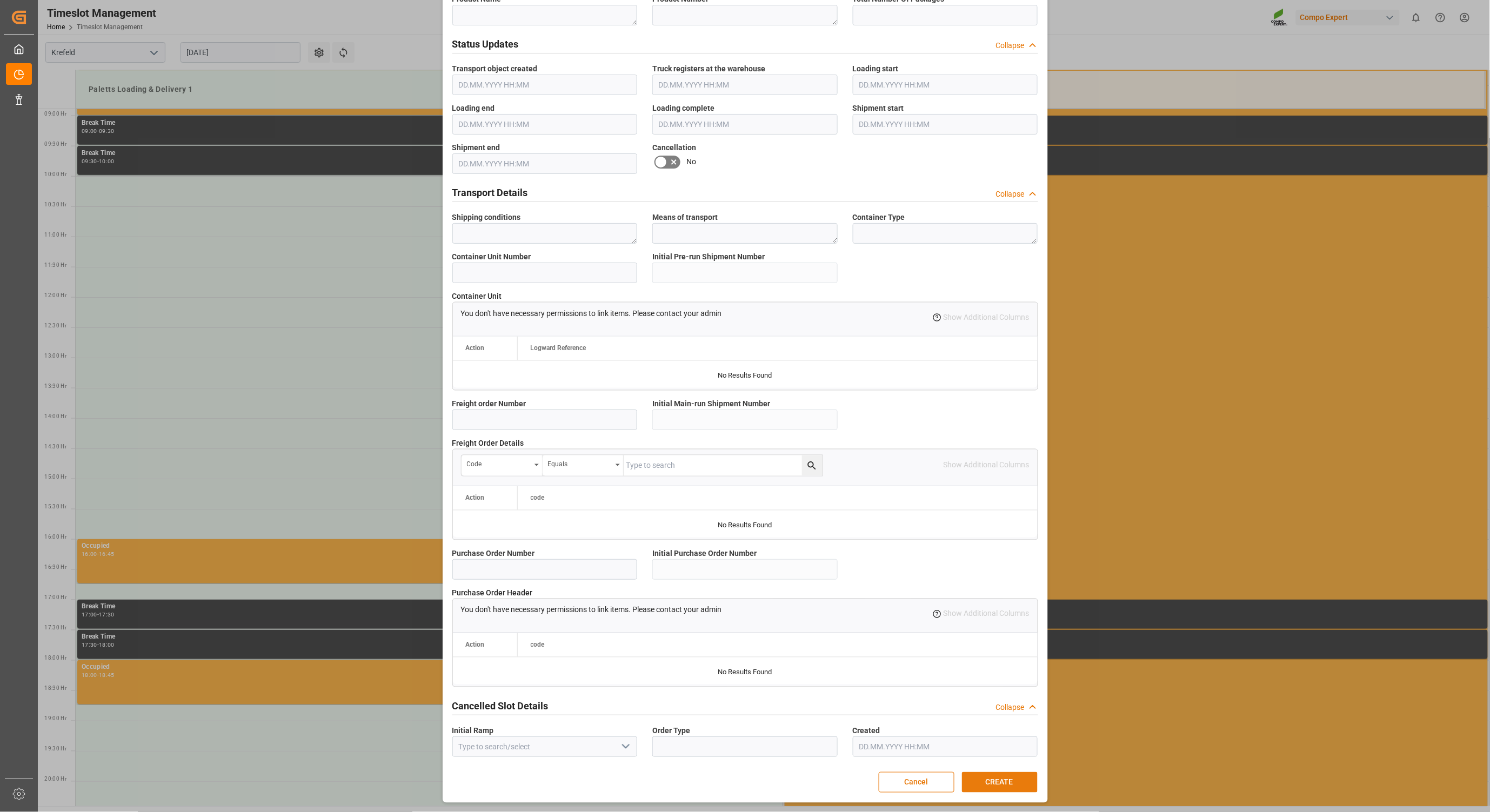
click at [983, 780] on button "CREATE" at bounding box center [999, 781] width 75 height 20
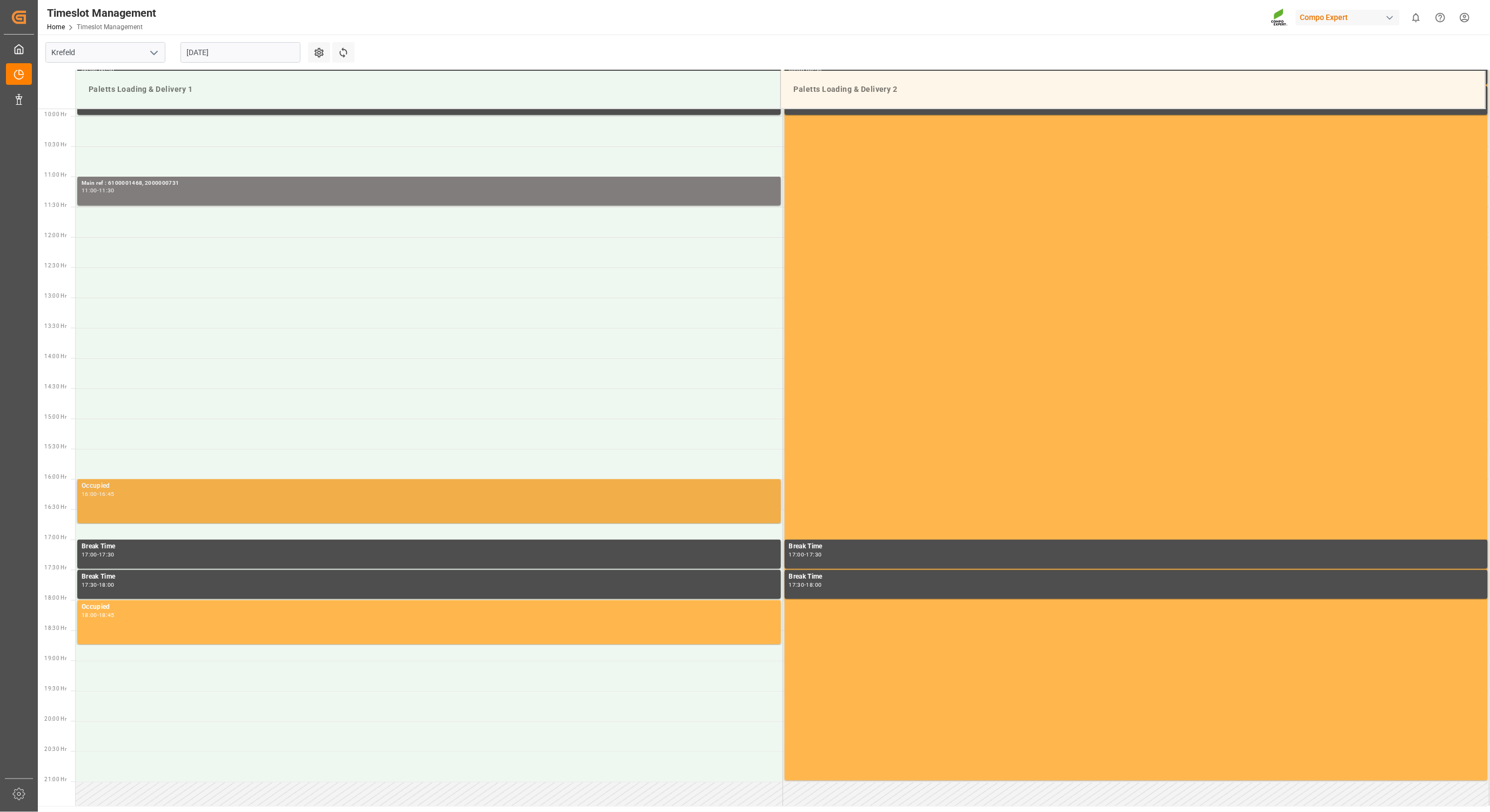
scroll to position [357, 0]
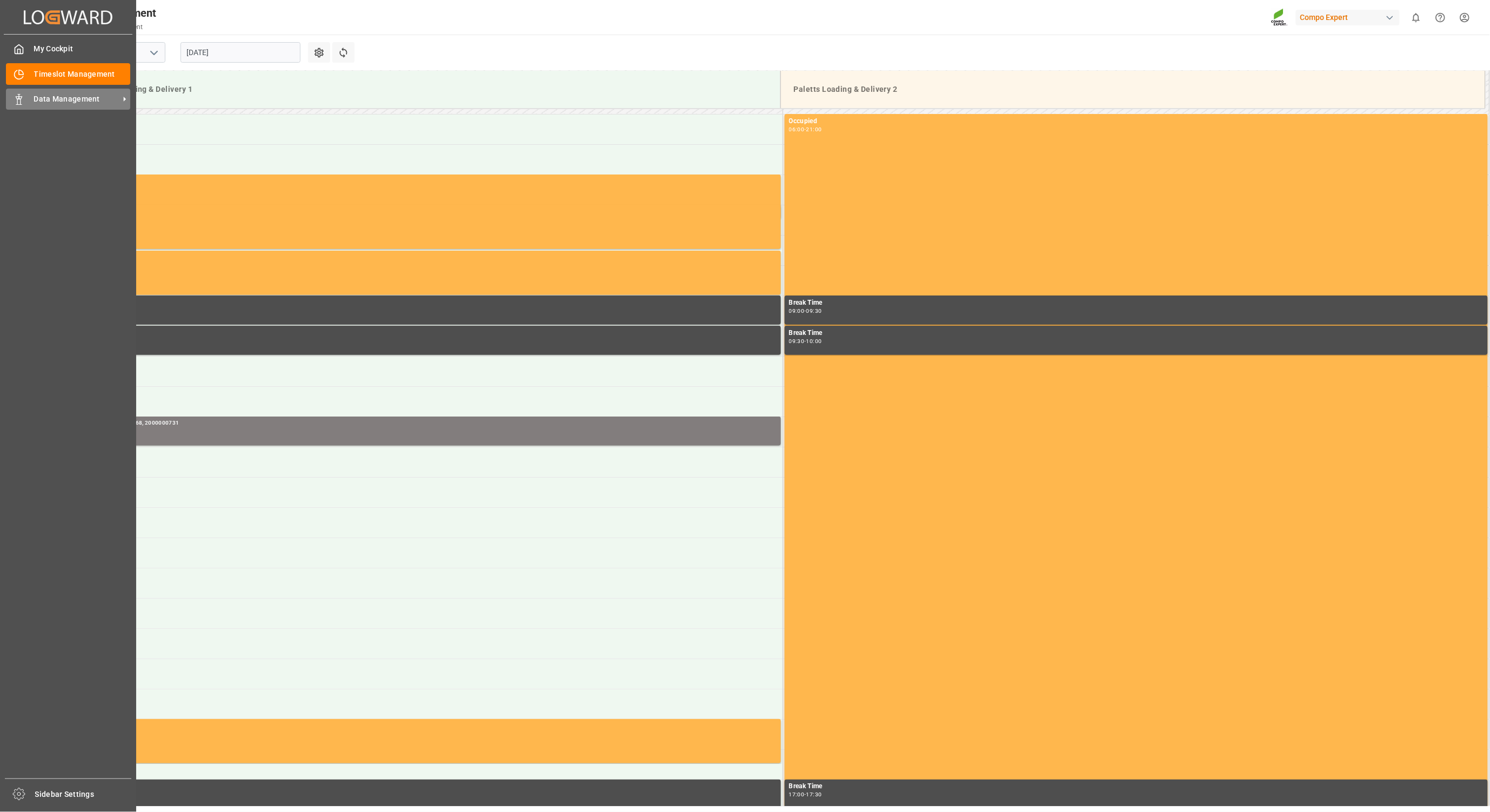
click at [42, 98] on span "Data Management" at bounding box center [76, 99] width 85 height 11
